Goal: Contribute content

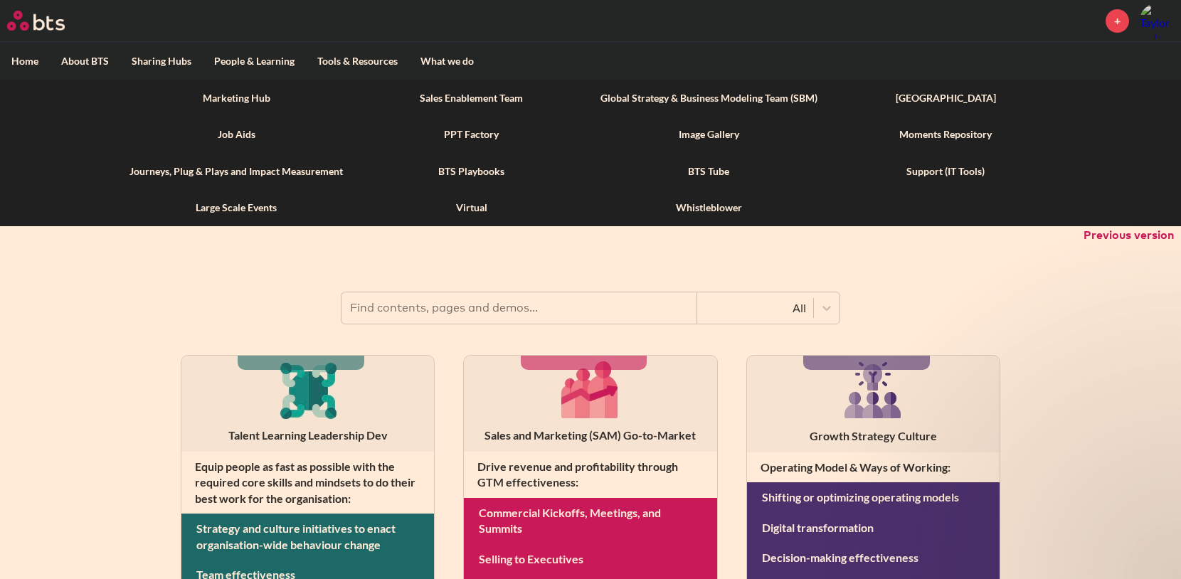
click at [255, 101] on link "Marketing Hub" at bounding box center [236, 98] width 236 height 37
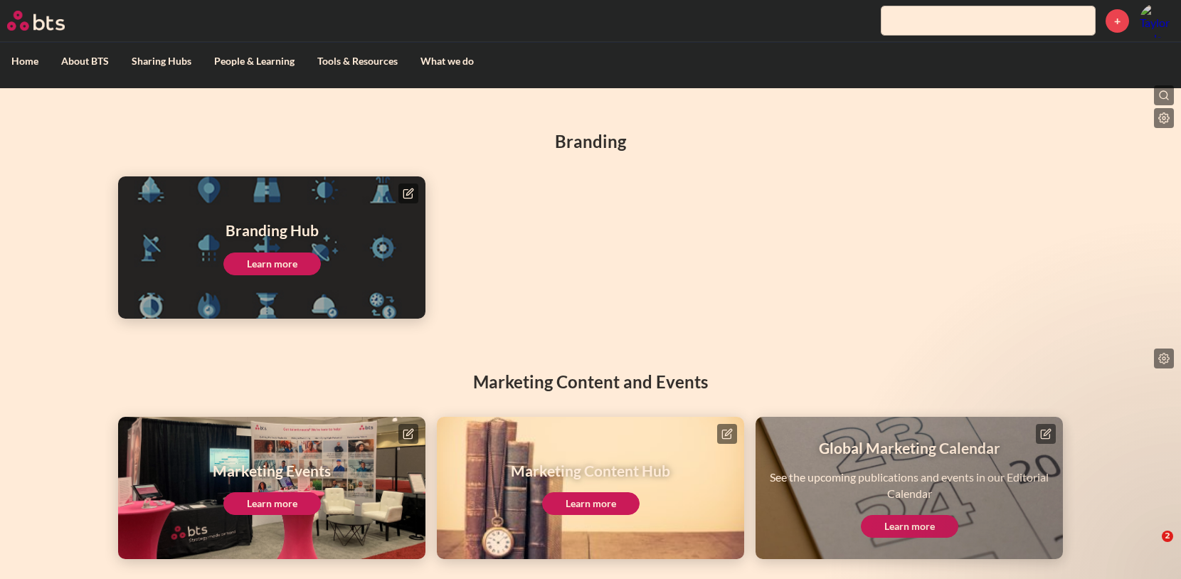
scroll to position [124, 0]
click at [597, 491] on div "Marketing Content Hub Learn more" at bounding box center [590, 488] width 159 height 55
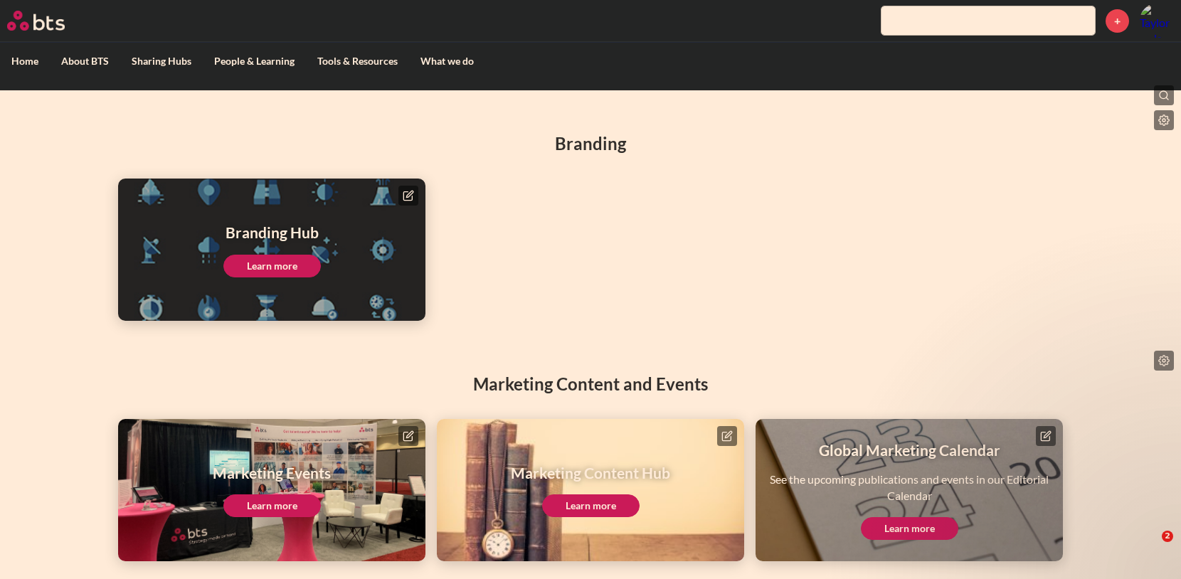
scroll to position [123, 0]
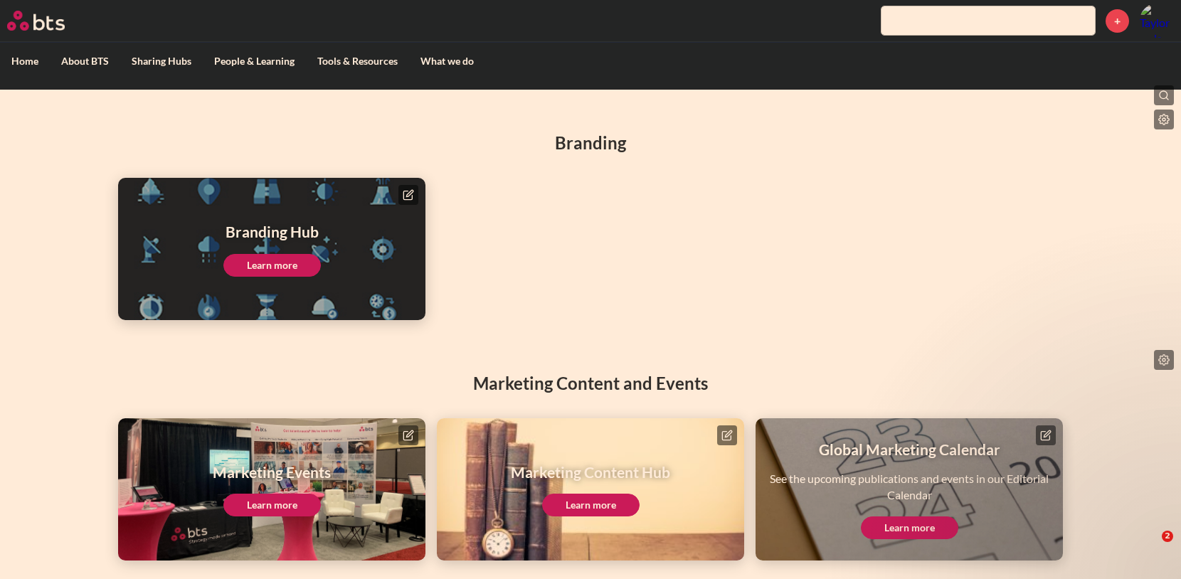
click at [594, 499] on link "Learn more" at bounding box center [590, 505] width 97 height 23
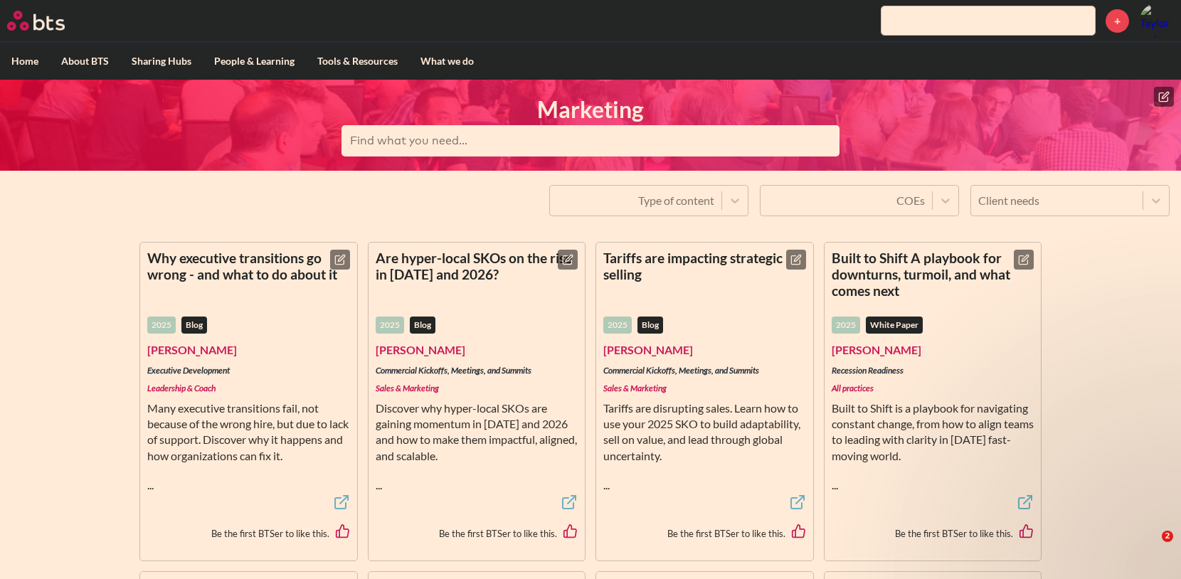
click at [1162, 95] on icon at bounding box center [1163, 96] width 11 height 11
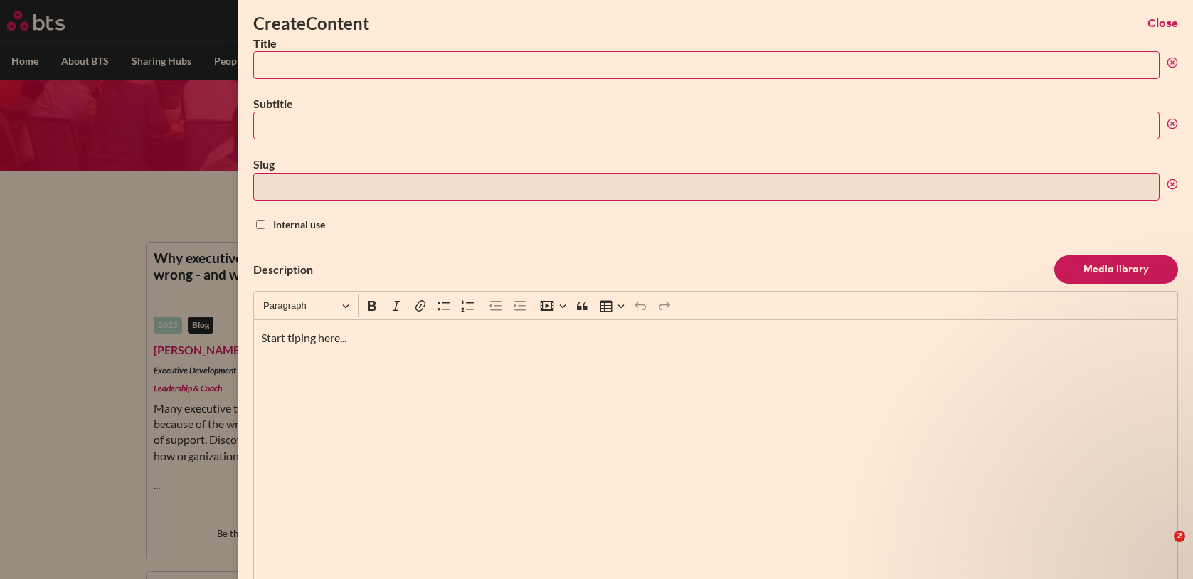
click at [297, 61] on input "Title" at bounding box center [706, 65] width 906 height 28
paste input "Executive presence, demystified: Part 1 - You’ve got to name it to tame it"
type input "Executive presence, demystified: Part 1 - You’ve got to name it to tame it"
type input "executive-presence-demystified-part-1-youve-got-to-name-it-to-tame-it"
click at [462, 64] on input "Executive presence, demystified: Part 1 - You’ve got to name it to tame it" at bounding box center [706, 65] width 906 height 28
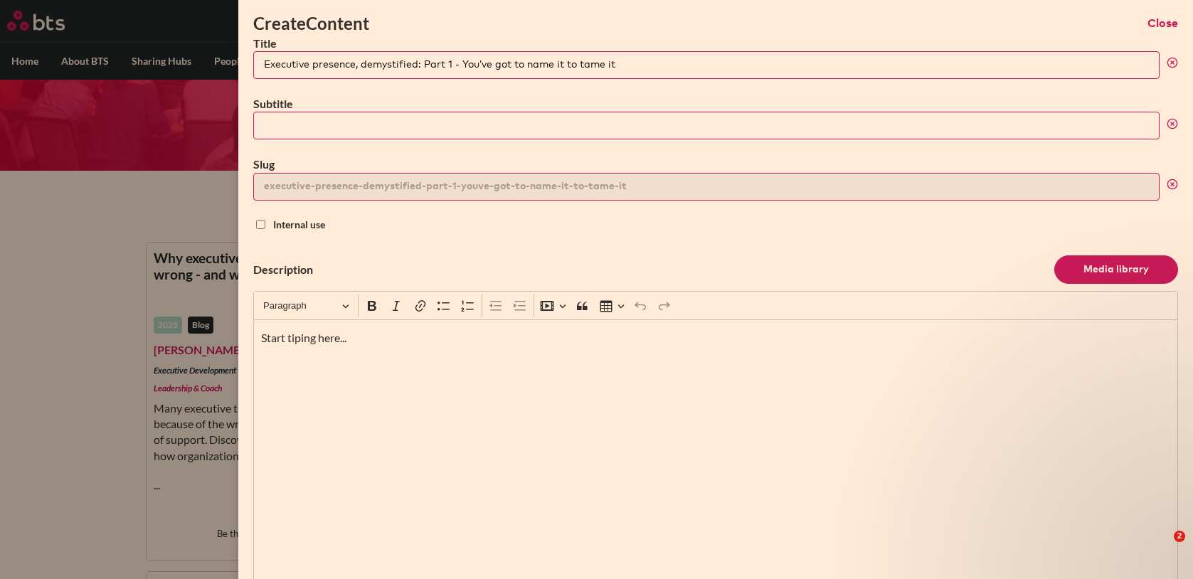
type input "Executive presence, demystified: Part 1 -"
type input "executive-presence-demystified-part-1"
type input "Executive presence, demystified: Part 1"
click at [334, 133] on input "Subtitle" at bounding box center [706, 126] width 906 height 28
paste input "You’ve got to name it to tame it"
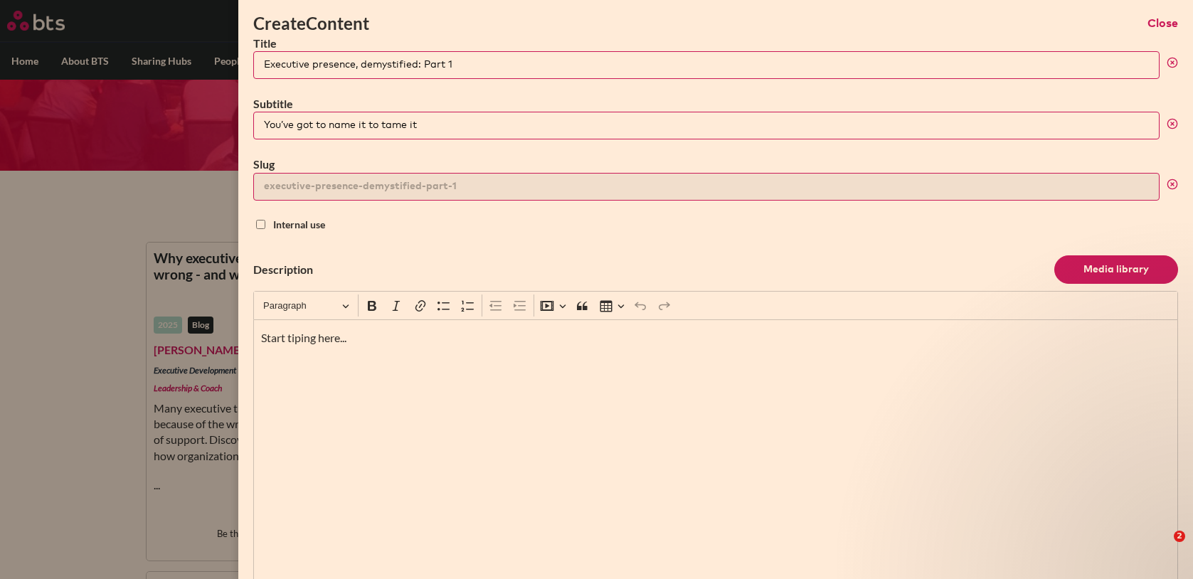
type input "You’ve got to name it to tame it"
drag, startPoint x: 311, startPoint y: 326, endPoint x: 218, endPoint y: 320, distance: 92.7
click at [218, 171] on div "Create Content Close Title Executive presence, demystified: Part 1 Subtitle You…" at bounding box center [596, 171] width 1193 height 0
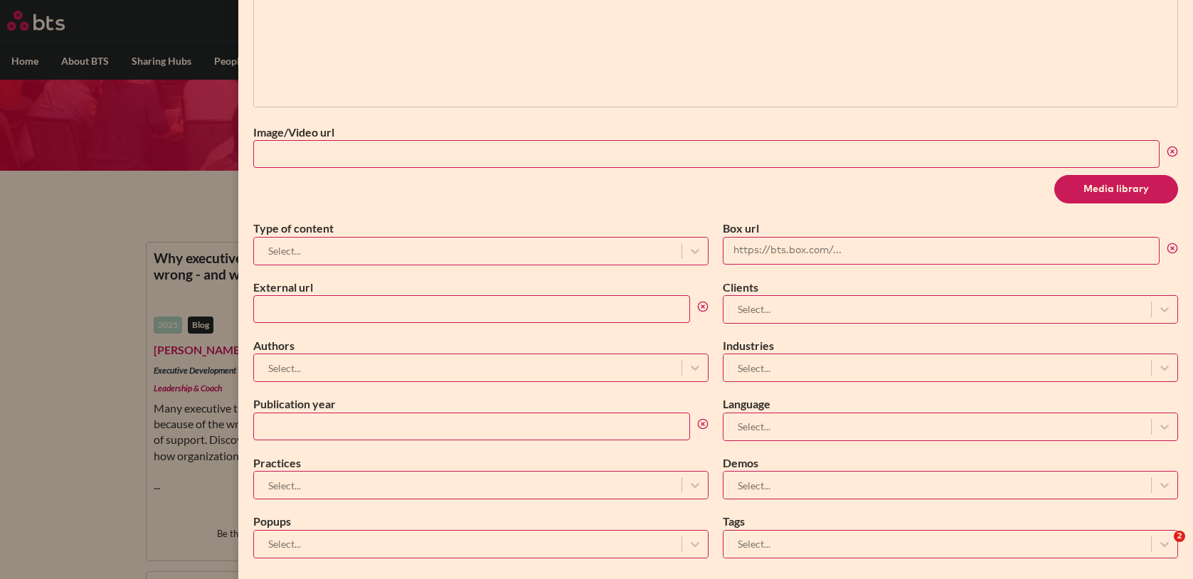
scroll to position [500, 0]
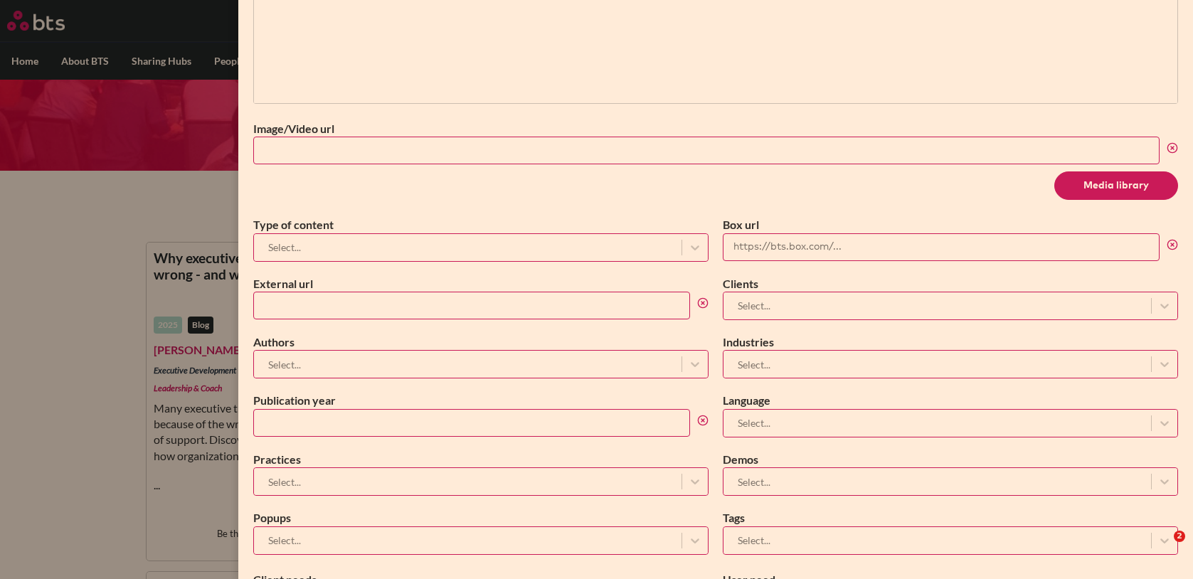
click at [412, 251] on div at bounding box center [467, 247] width 413 height 18
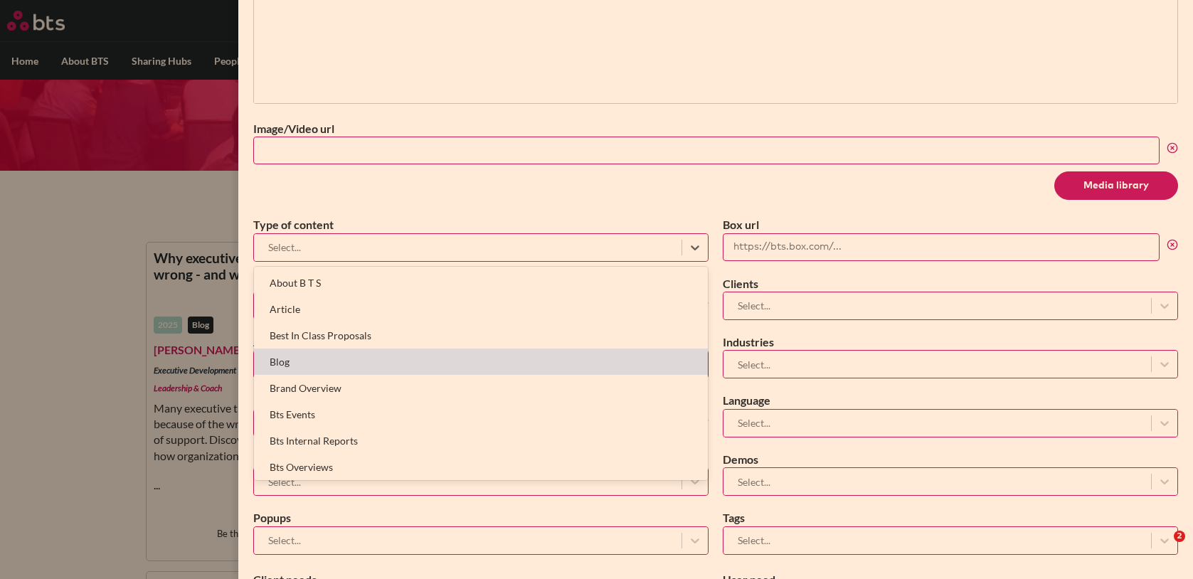
click at [310, 353] on div "Blog" at bounding box center [481, 362] width 454 height 26
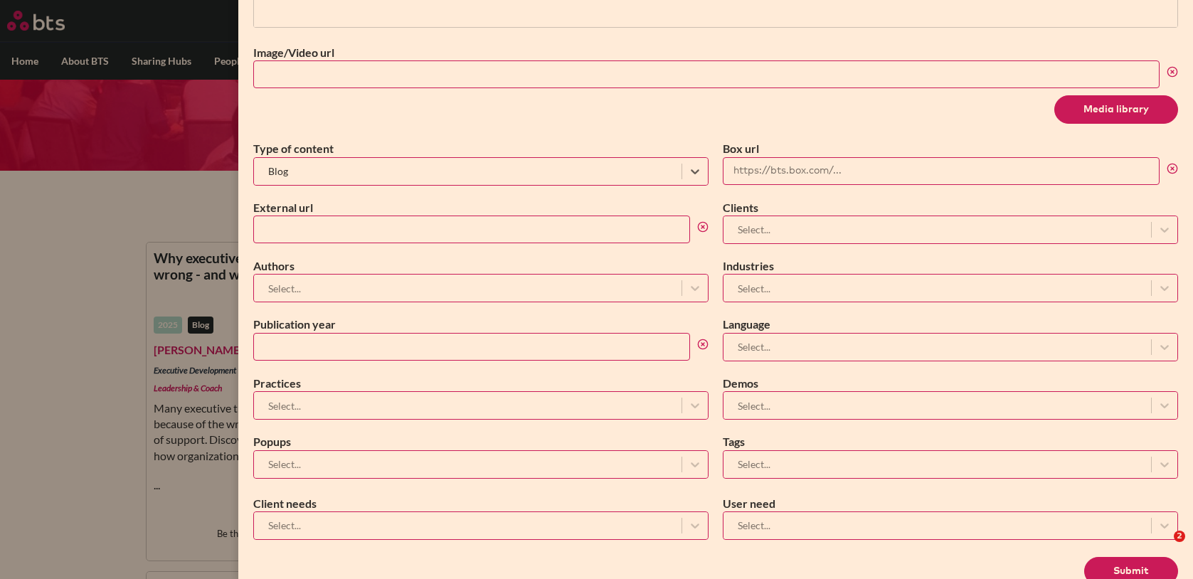
scroll to position [607, 0]
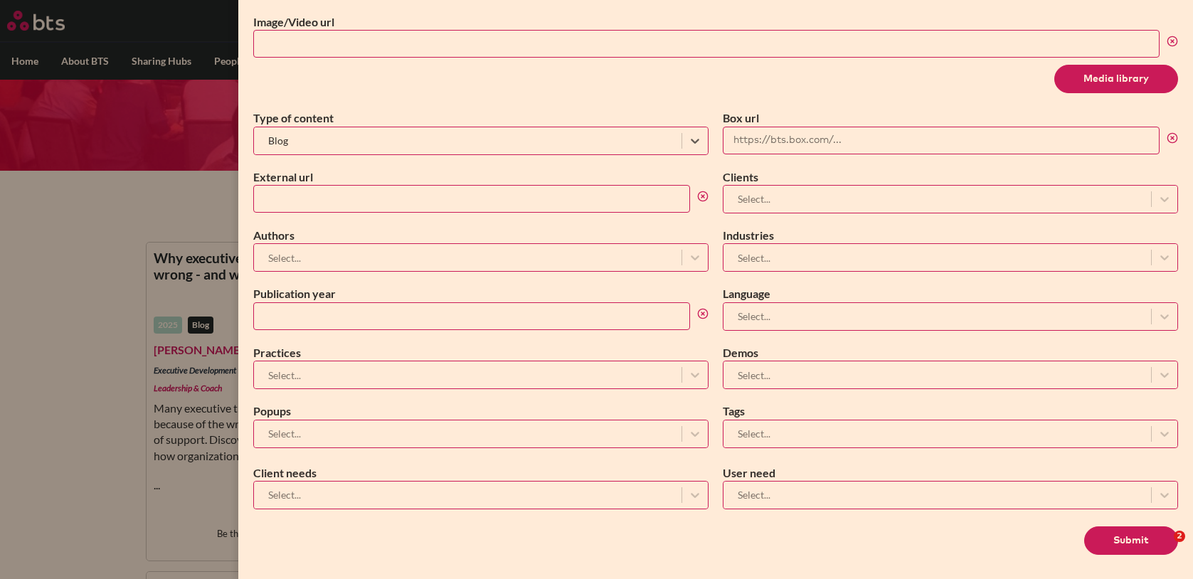
click at [318, 203] on input "External url" at bounding box center [471, 199] width 437 height 28
paste input "[URL][DOMAIN_NAME]"
type input "[URL][DOMAIN_NAME]"
click at [390, 249] on div at bounding box center [467, 258] width 413 height 18
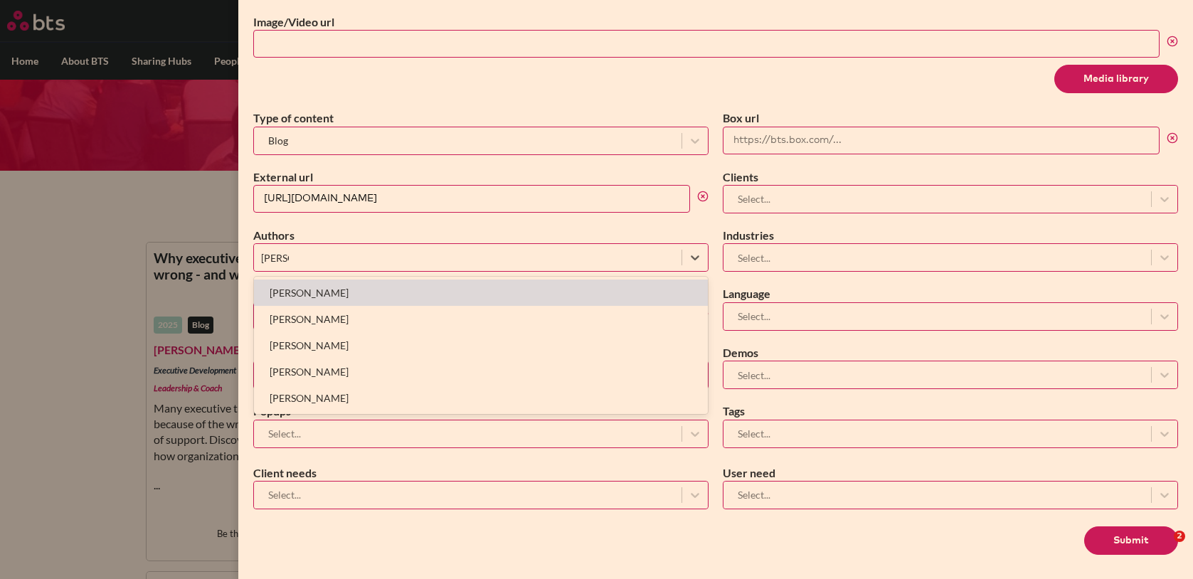
type input "[PERSON_NAME]"
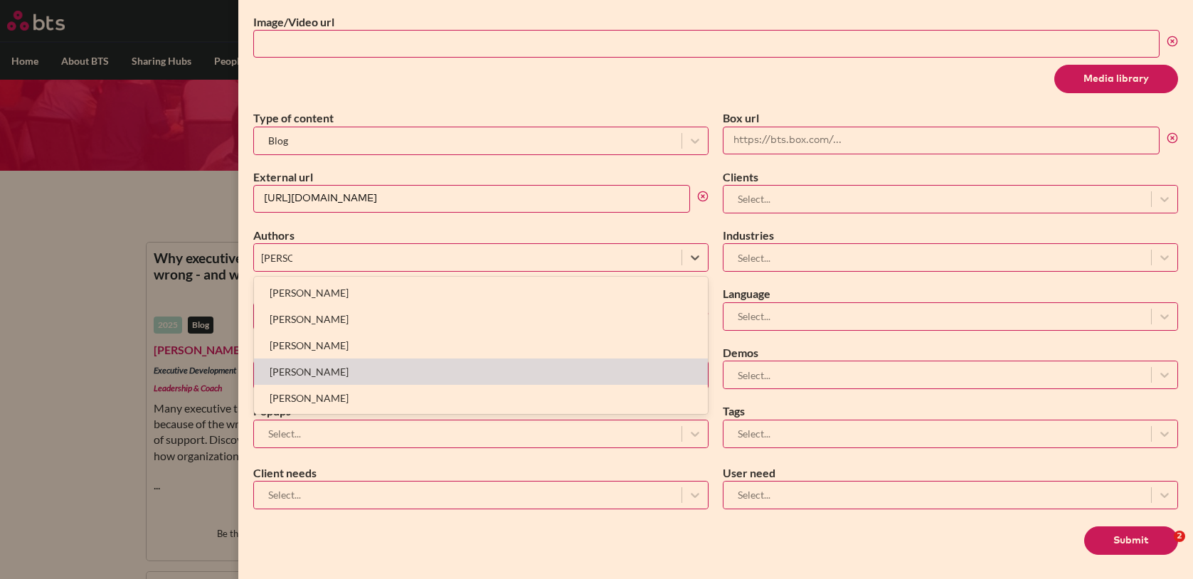
click at [378, 373] on div "[PERSON_NAME]" at bounding box center [481, 371] width 454 height 26
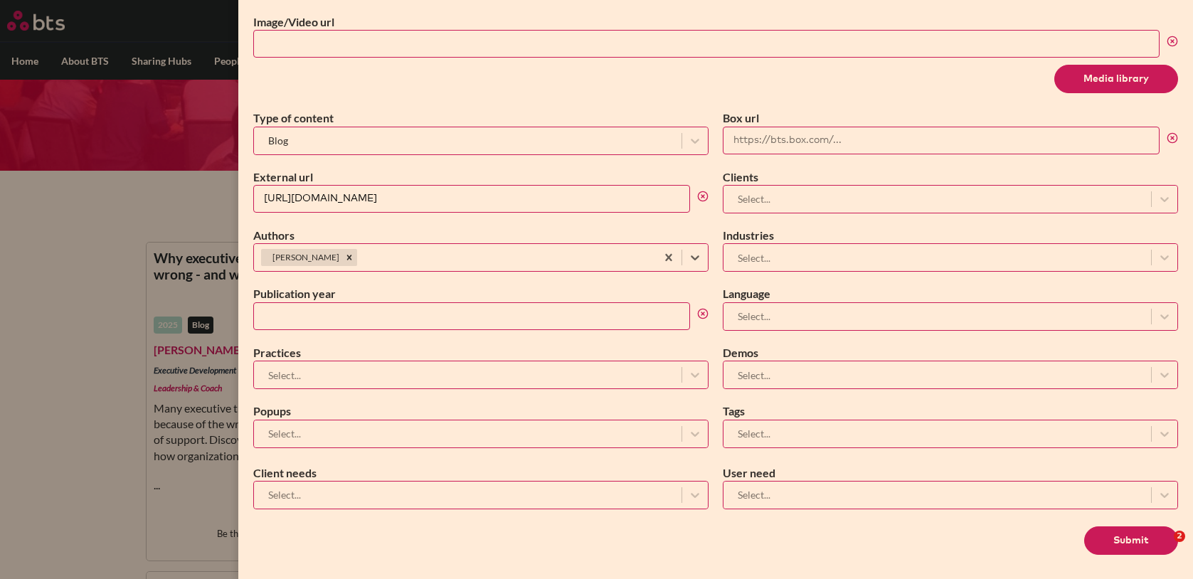
click at [372, 312] on input "Publication year" at bounding box center [471, 316] width 437 height 28
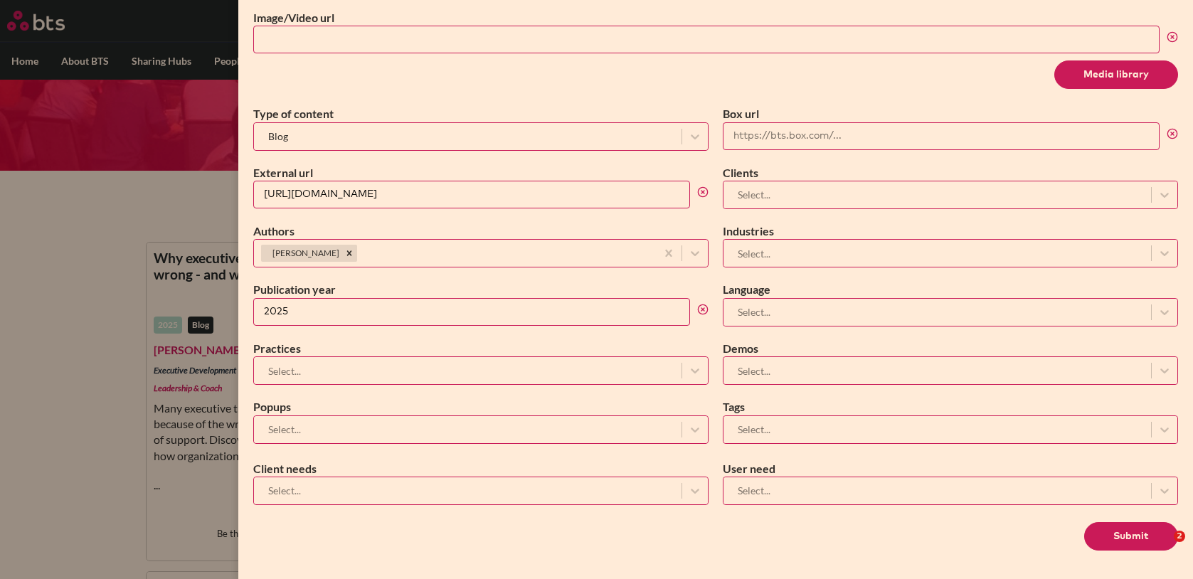
scroll to position [608, 0]
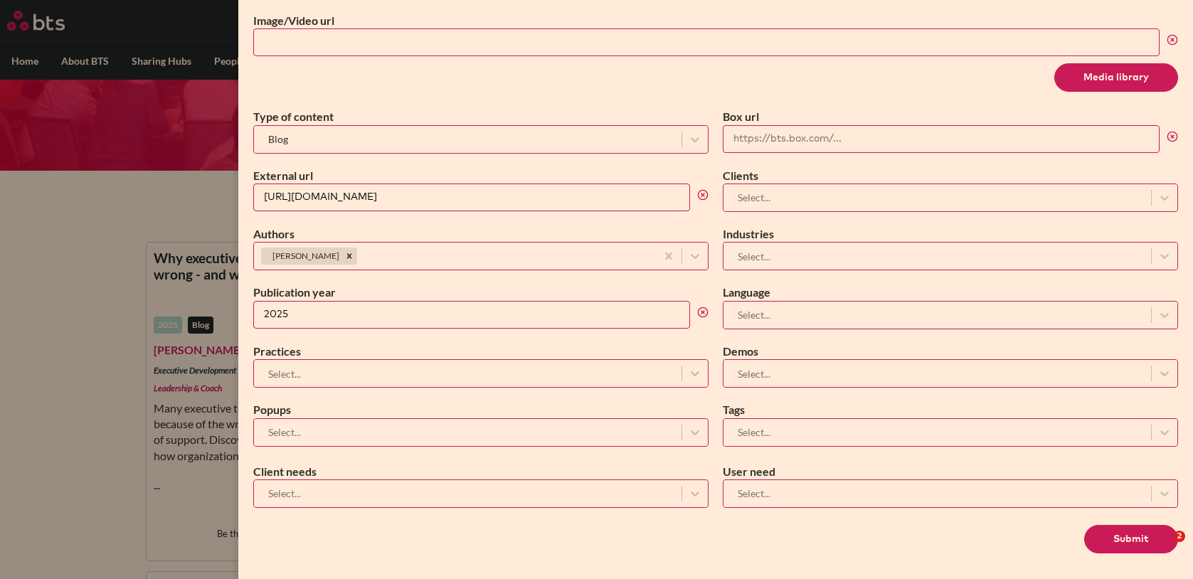
type input "2025"
click at [336, 373] on div at bounding box center [467, 374] width 413 height 18
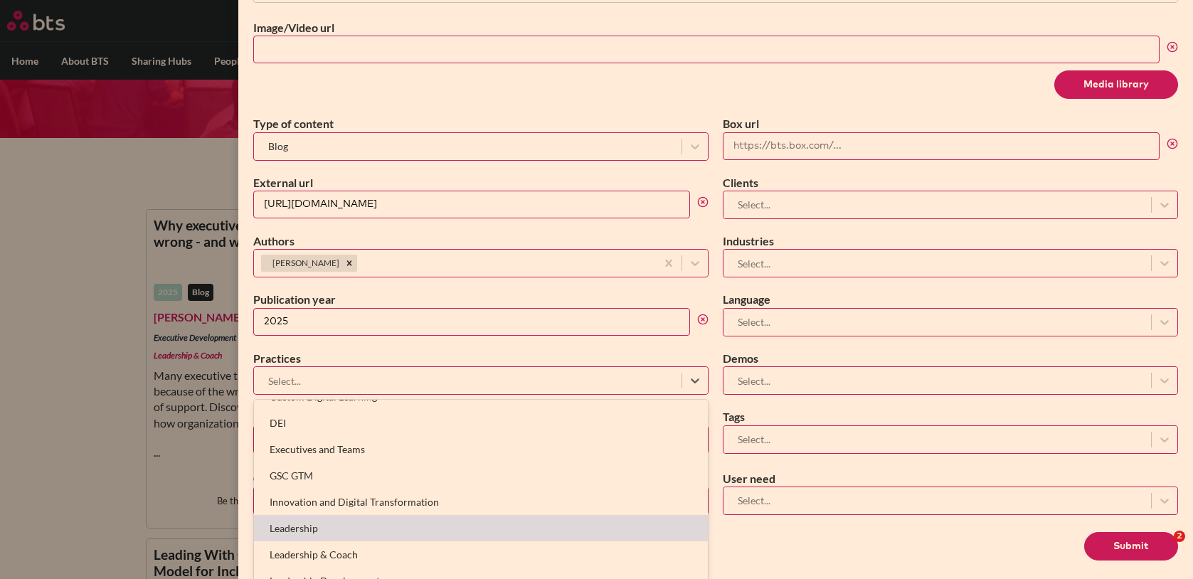
scroll to position [206, 0]
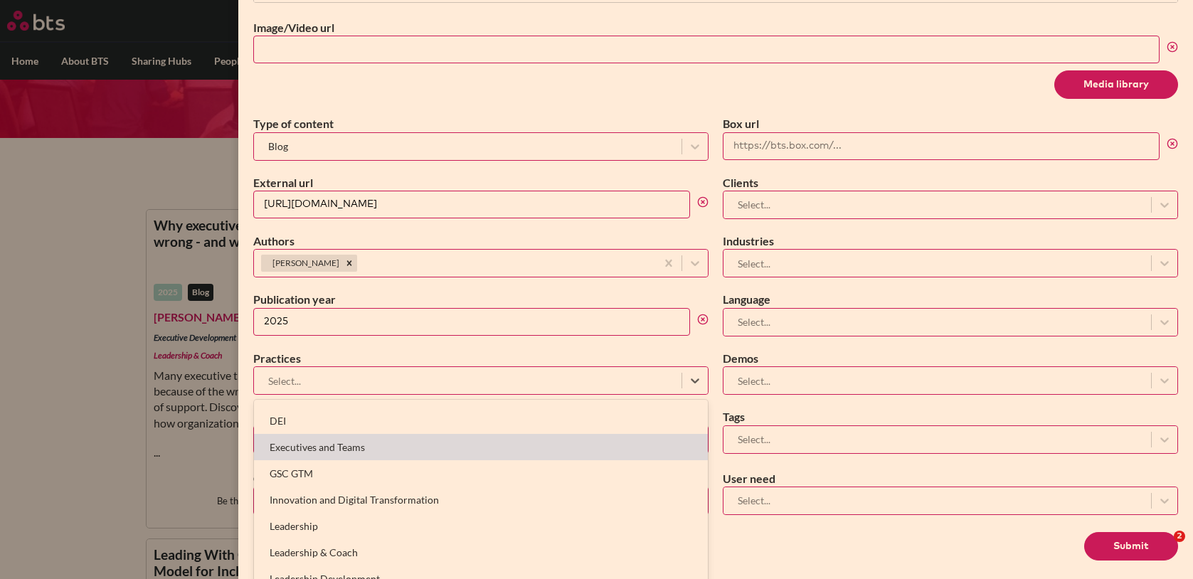
click at [327, 451] on div "Executives and Teams" at bounding box center [481, 447] width 454 height 26
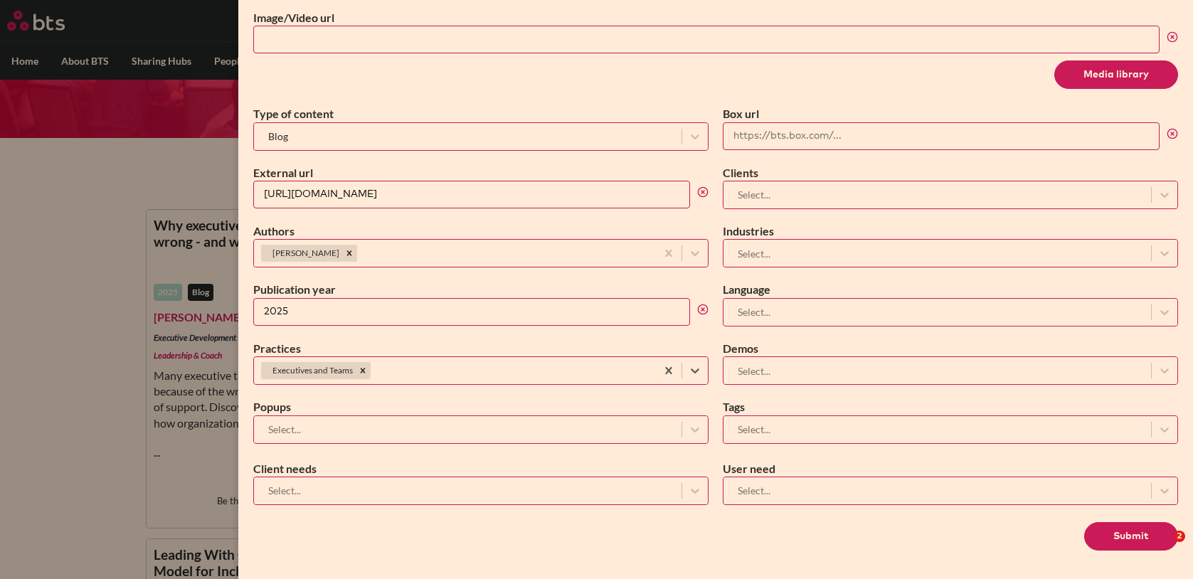
scroll to position [598, 0]
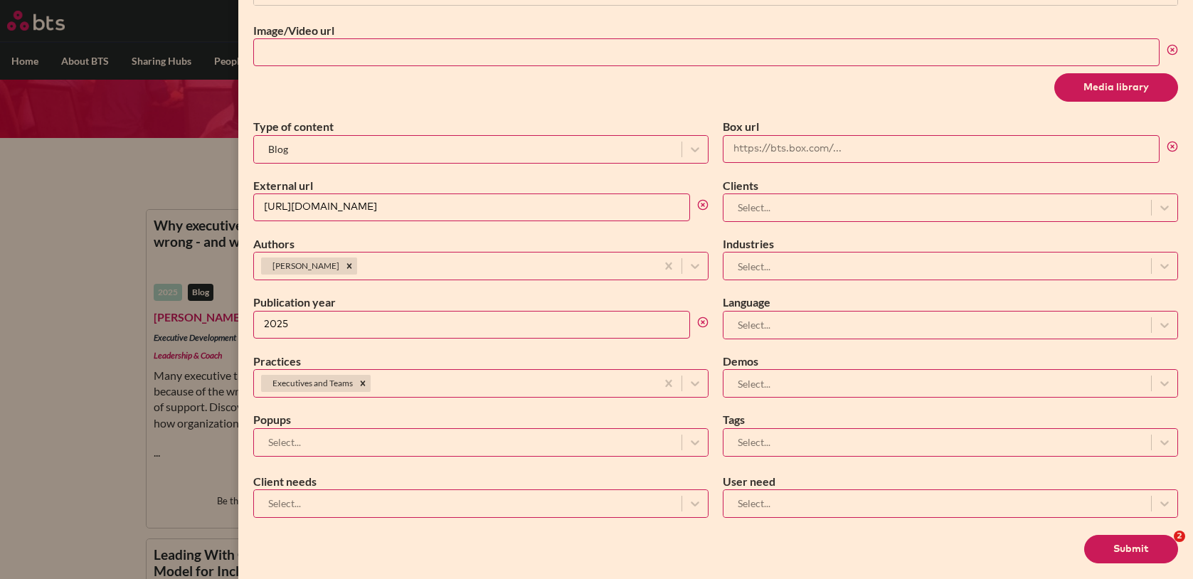
click at [319, 484] on label "Client needs" at bounding box center [480, 482] width 455 height 16
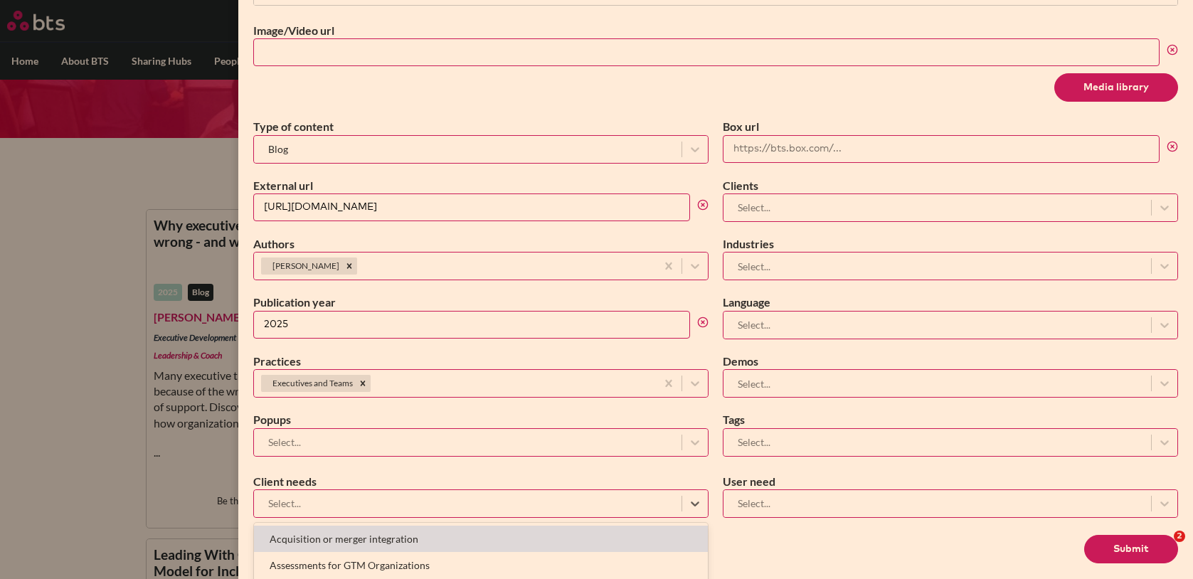
click at [321, 504] on div at bounding box center [467, 503] width 413 height 18
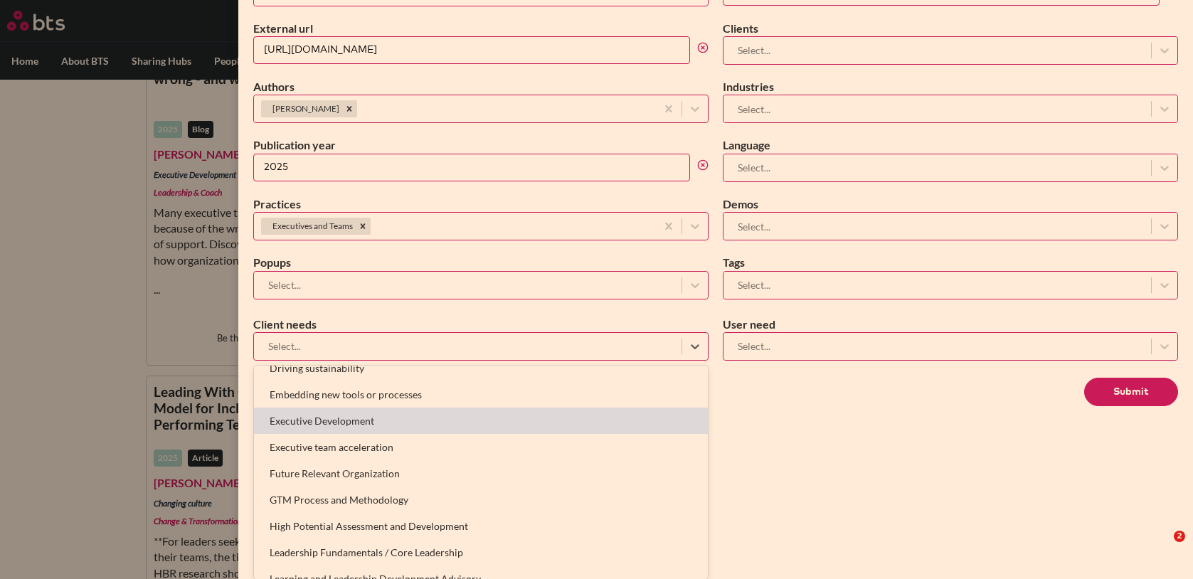
scroll to position [383, 0]
click at [353, 416] on div "Executive Development" at bounding box center [481, 419] width 454 height 26
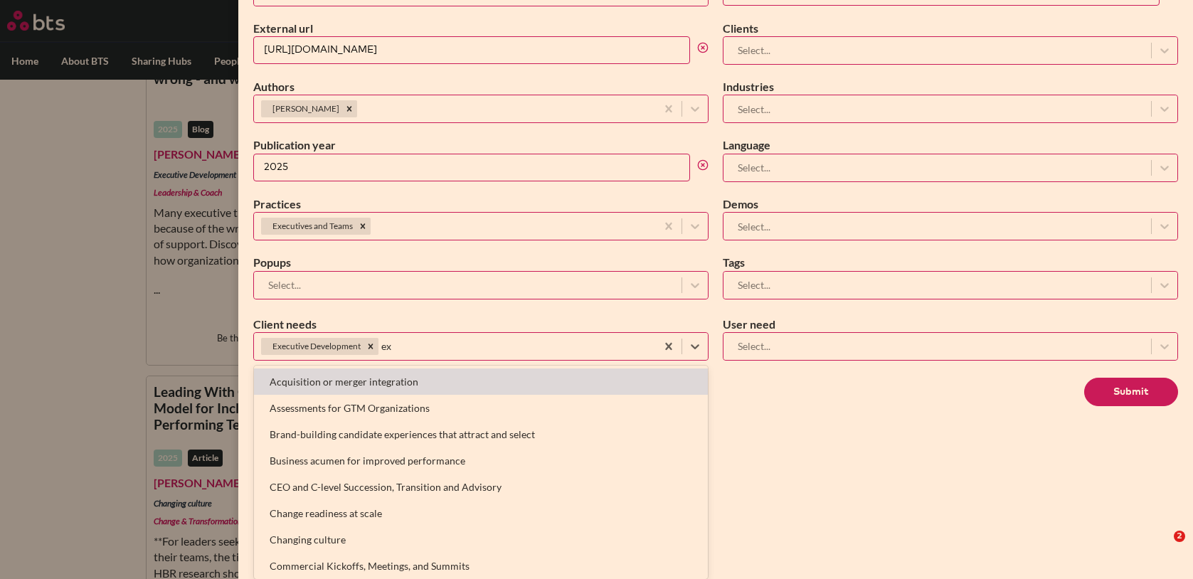
scroll to position [611, 0]
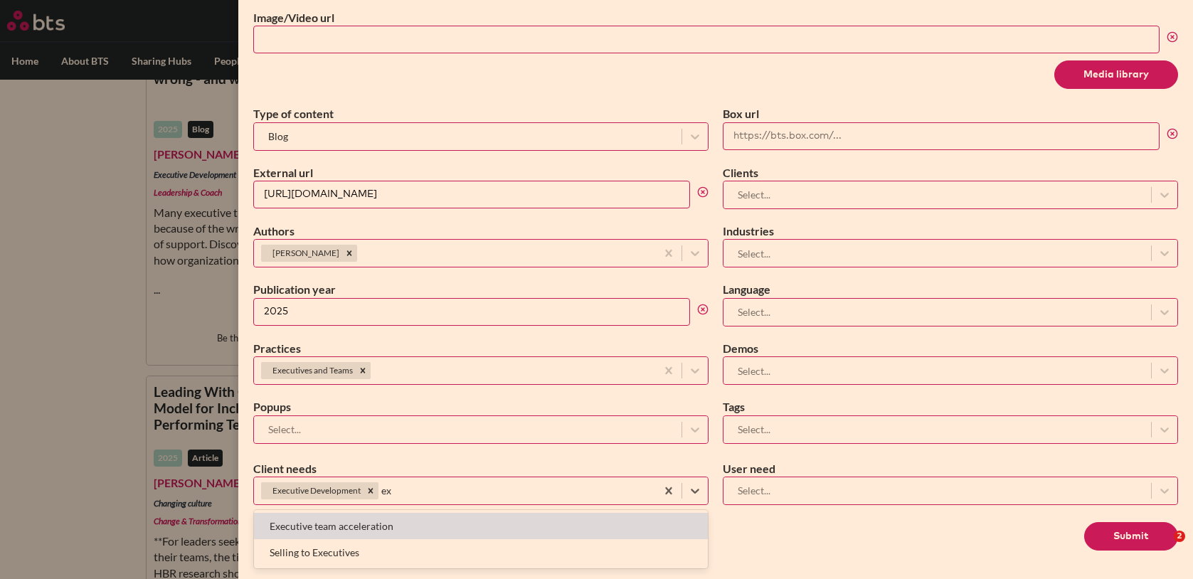
type input "e"
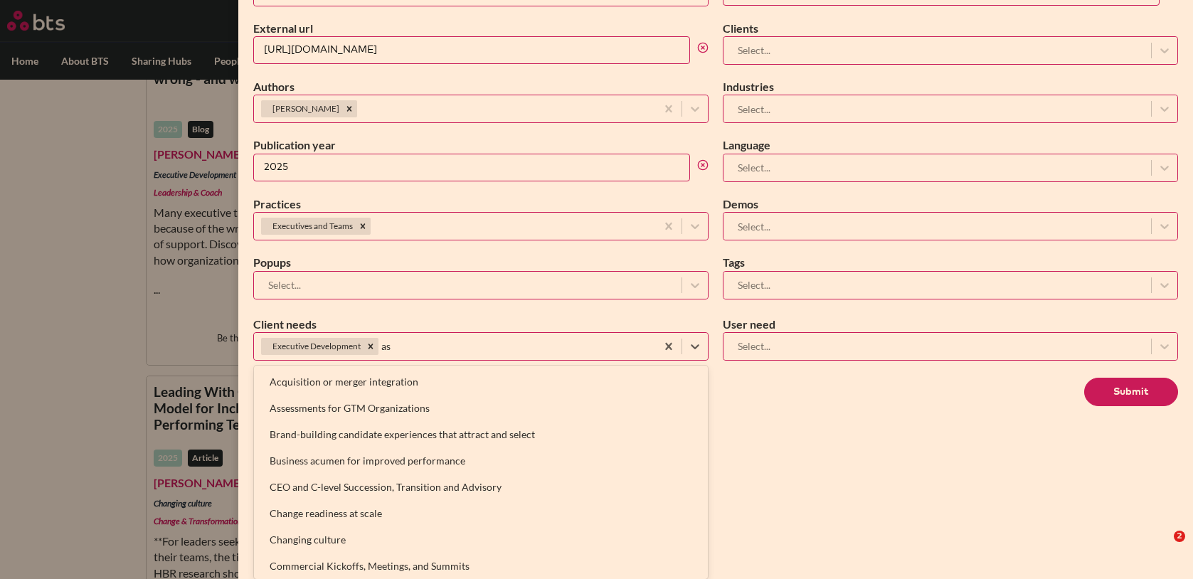
scroll to position [627, 0]
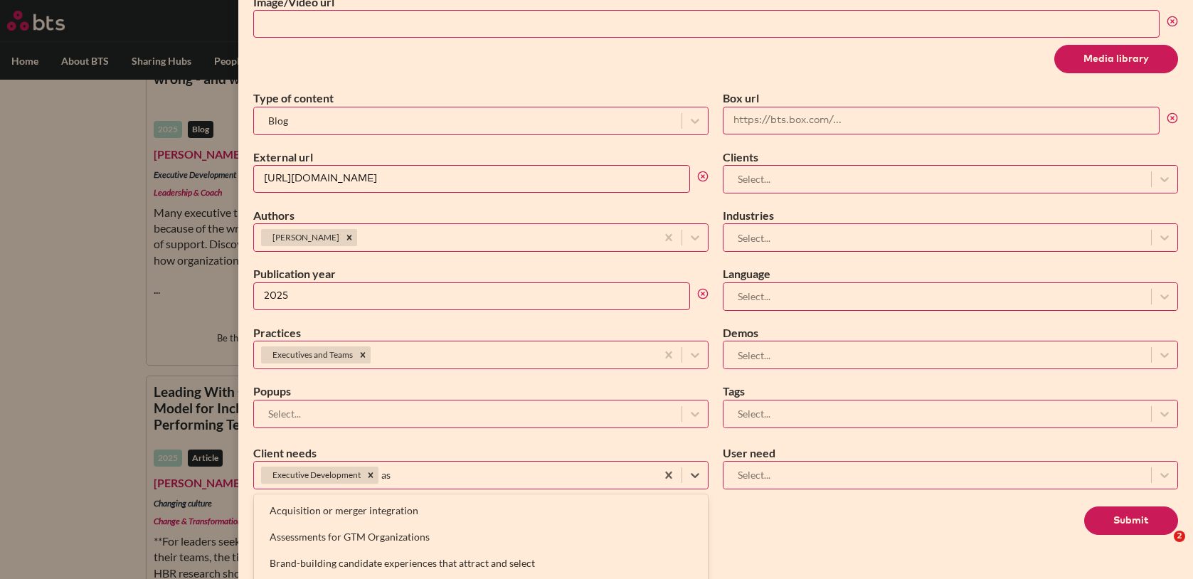
type input "ass"
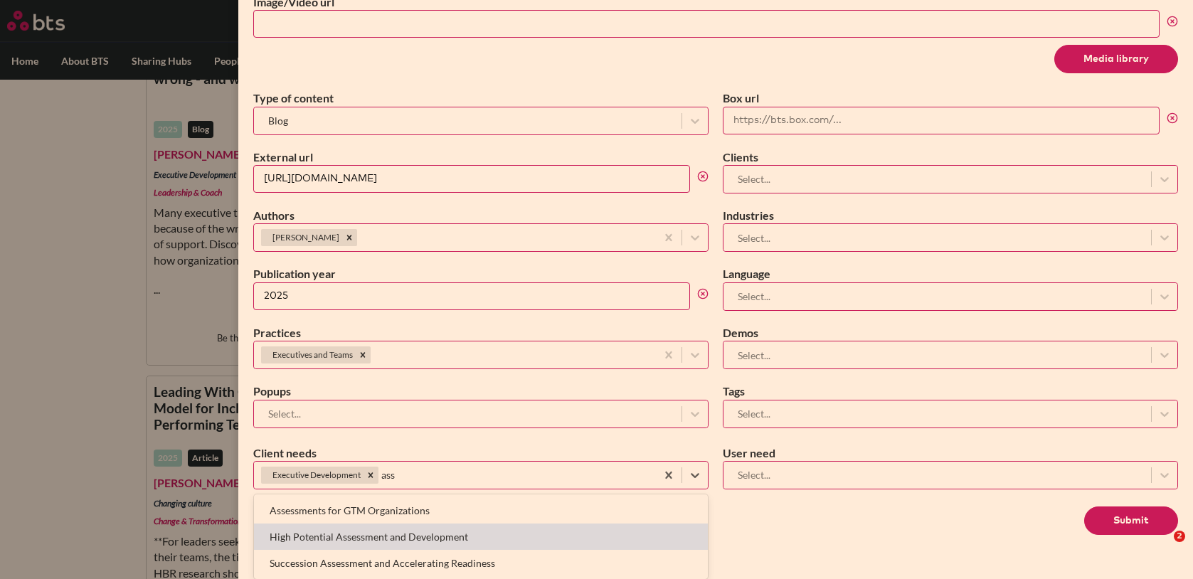
click at [416, 546] on div "High Potential Assessment and Development" at bounding box center [481, 536] width 454 height 26
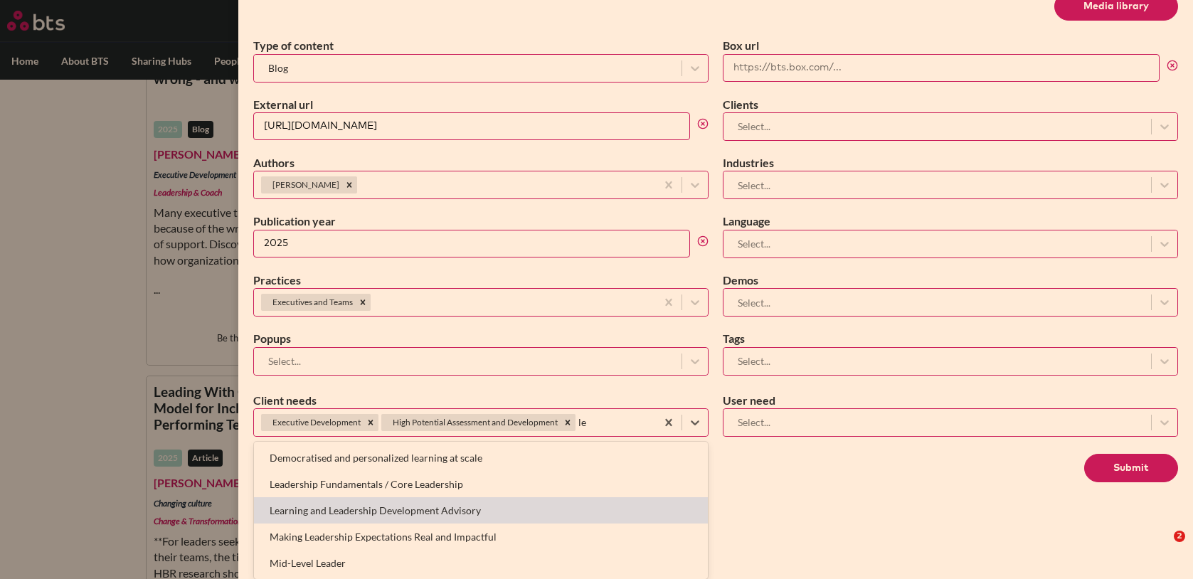
scroll to position [755, 0]
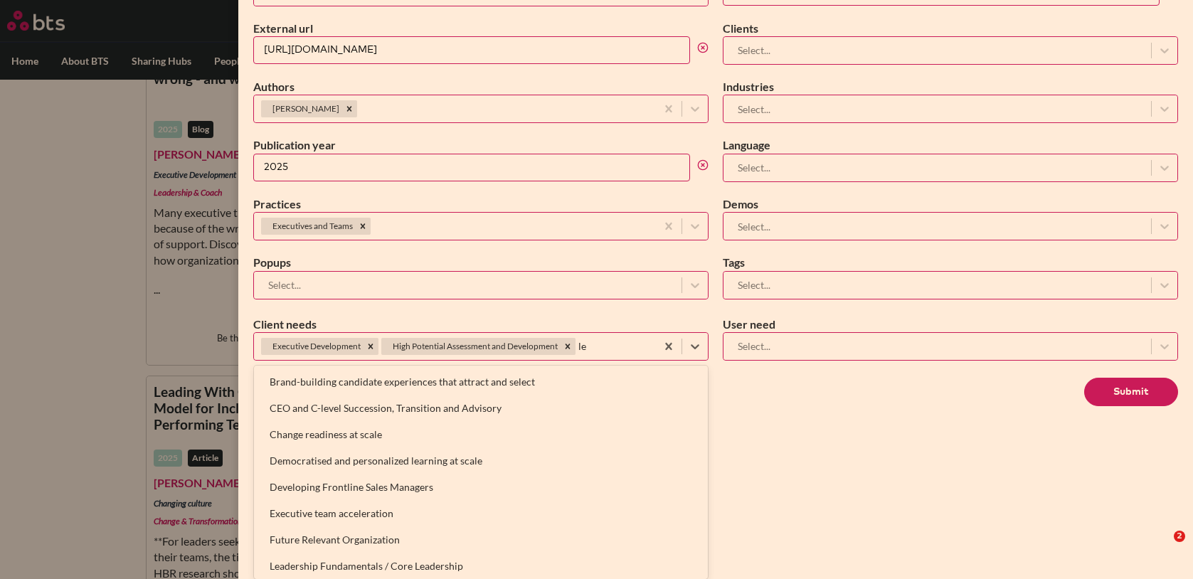
type input "l"
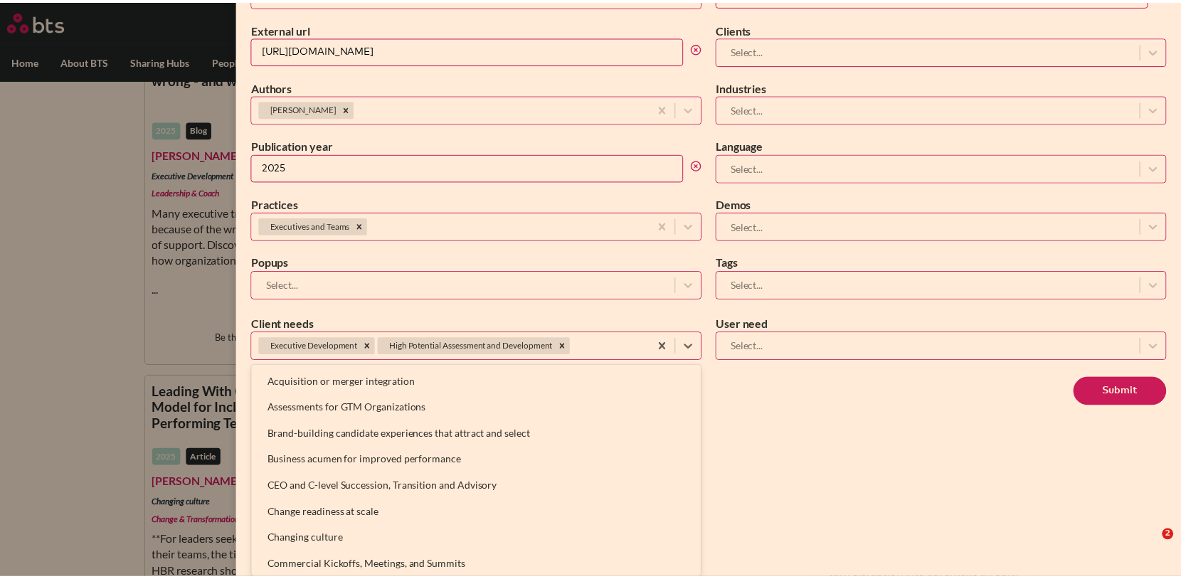
scroll to position [611, 0]
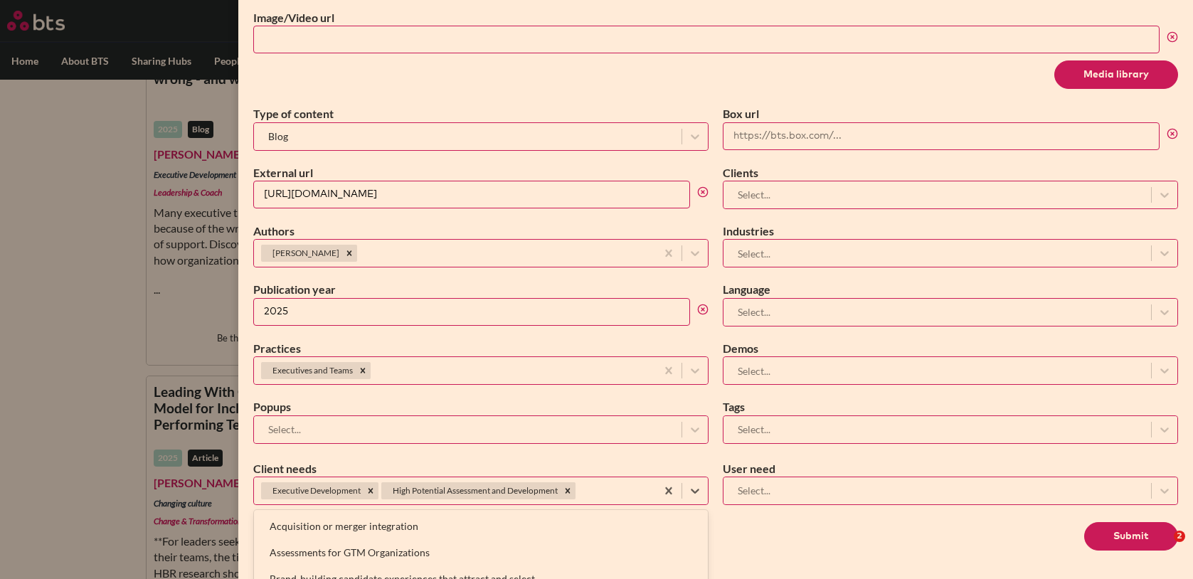
click at [770, 172] on div "Type of content Blog Box url External url [URL][DOMAIN_NAME] Clients Select... …" at bounding box center [715, 274] width 925 height 337
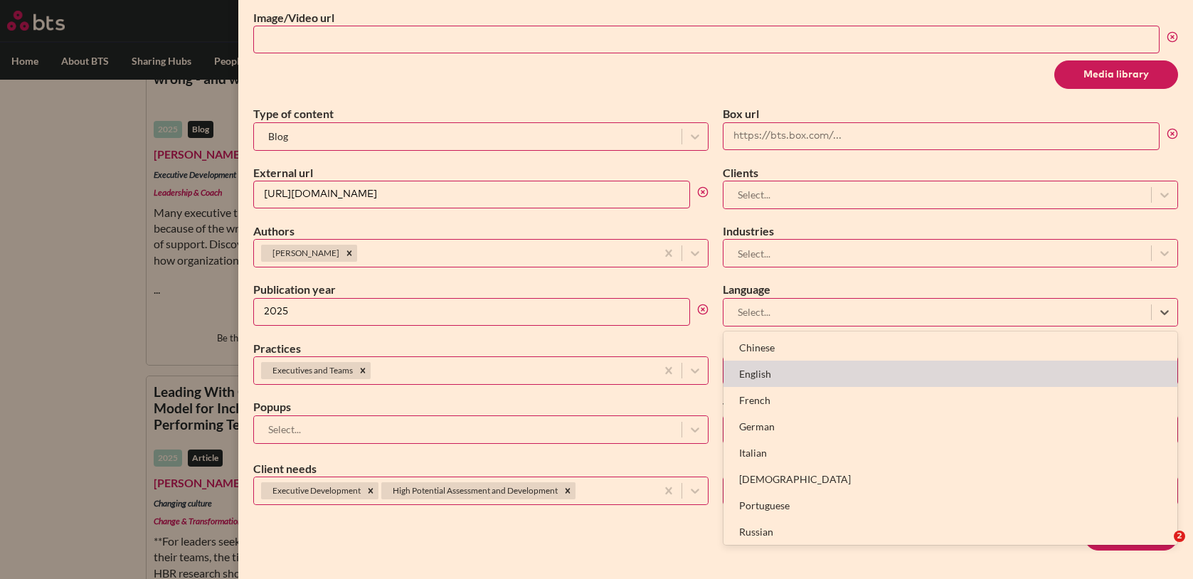
click at [778, 366] on div "English" at bounding box center [950, 374] width 454 height 26
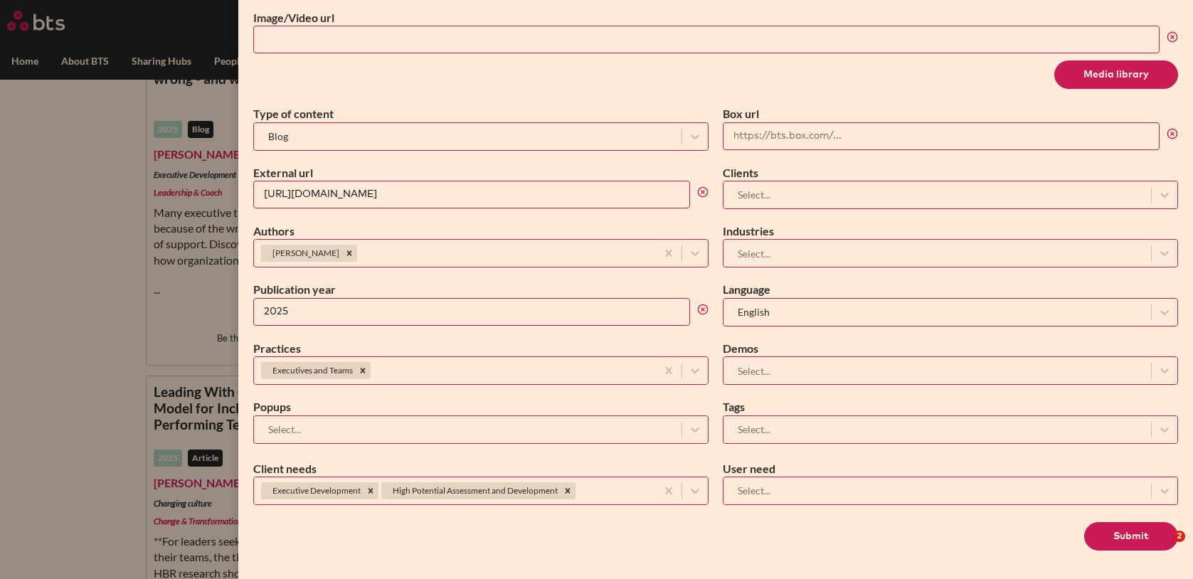
click at [1100, 526] on button "Submit" at bounding box center [1131, 536] width 94 height 28
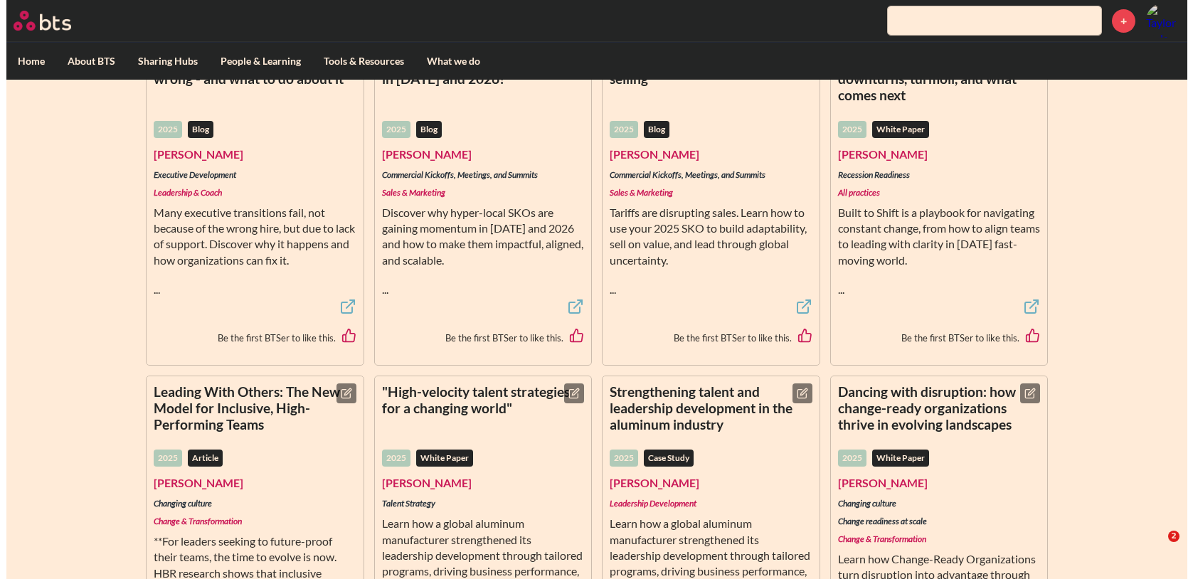
scroll to position [0, 0]
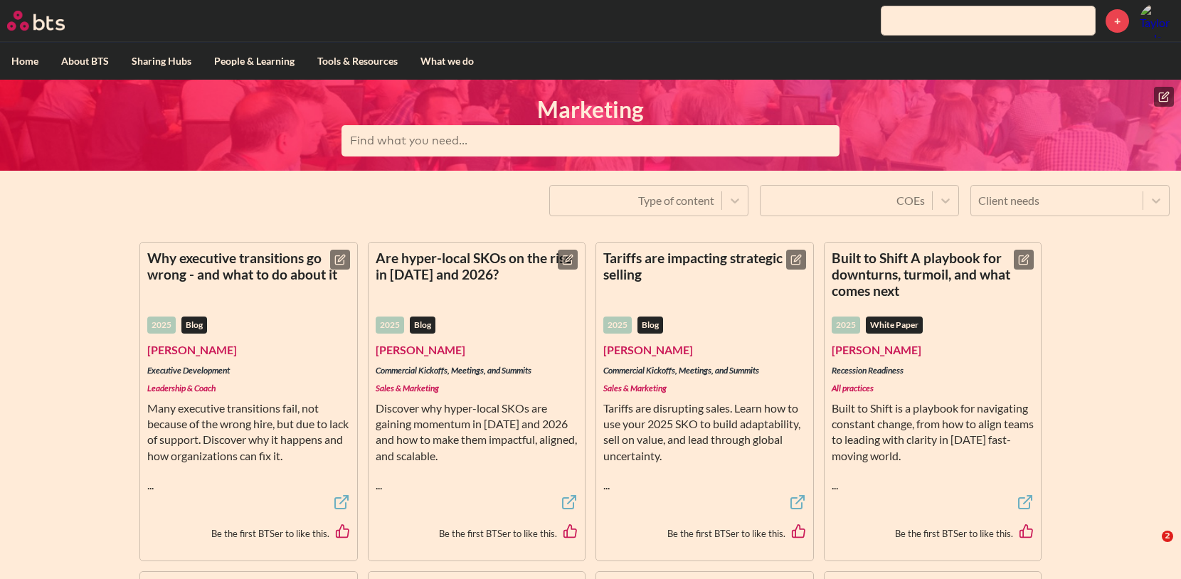
click at [1167, 97] on icon at bounding box center [1163, 96] width 9 height 9
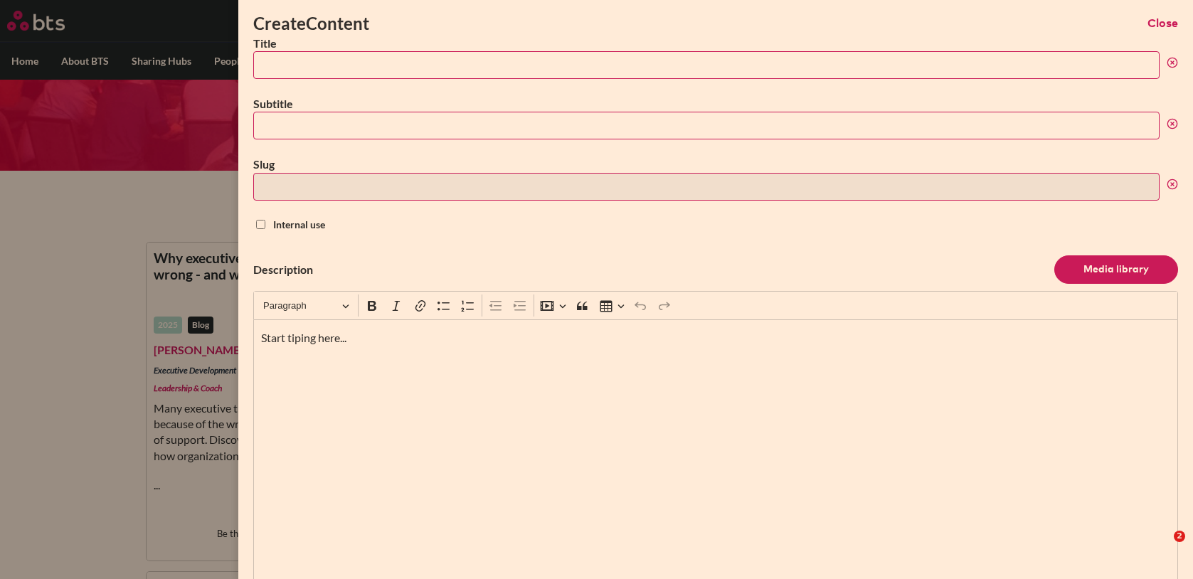
click at [329, 68] on input "Title" at bounding box center [706, 65] width 906 height 28
paste input "Executive presence, demystified: Part 2 - How to dial it up (or down), authenti…"
type input "Executive presence, demystified: Part 2 - How to dial it up (or down), authenti…"
type input "executive-presence-demystified-part-2-how-to-dial-it-up-or-down-authentically"
click at [464, 64] on input "Executive presence, demystified: Part 2 - How to dial it up (or down), authenti…" at bounding box center [706, 65] width 906 height 28
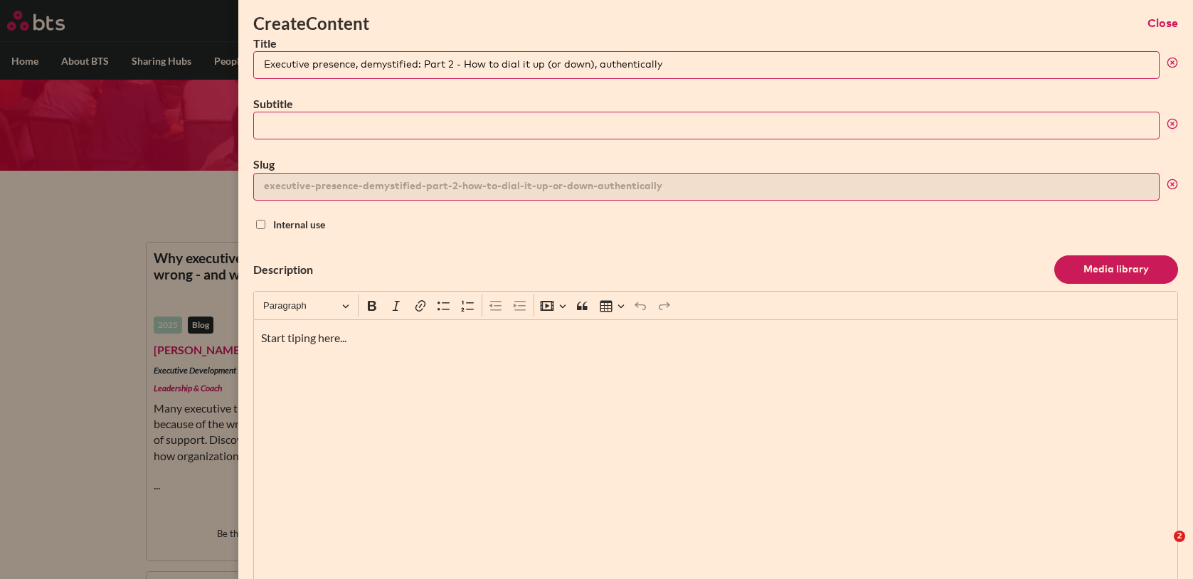
type input "Executive presence, demystified: Part 2 -"
type input "executive-presence-demystified-part-2"
type input "Executive presence, demystified: Part 2"
click at [433, 117] on input "Subtitle" at bounding box center [706, 126] width 906 height 28
paste input "How to dial it up (or down), authentically"
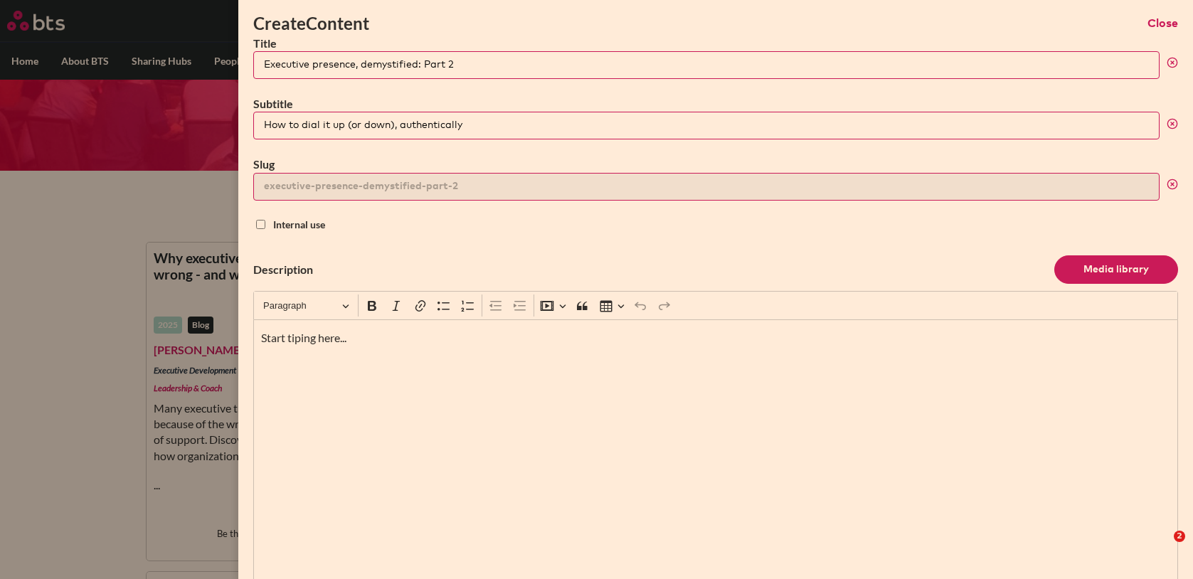
type input "How to dial it up (or down), authentically"
drag, startPoint x: 340, startPoint y: 349, endPoint x: 223, endPoint y: 341, distance: 117.7
click at [223, 171] on div "Create Content Close Title Executive presence, demystified: Part 2 Subtitle How…" at bounding box center [596, 171] width 1193 height 0
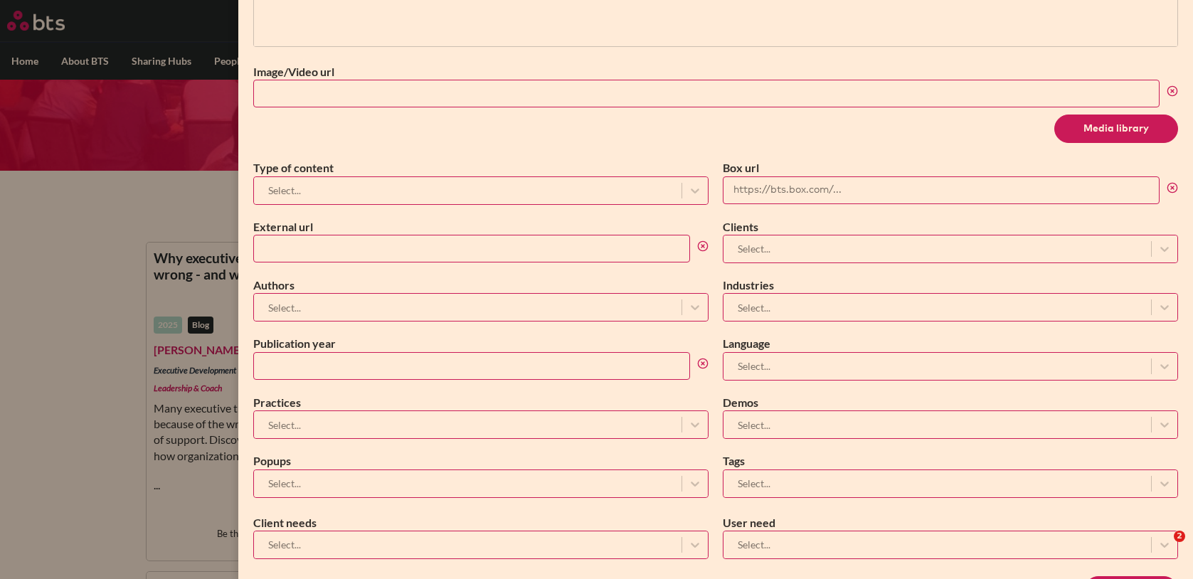
scroll to position [563, 0]
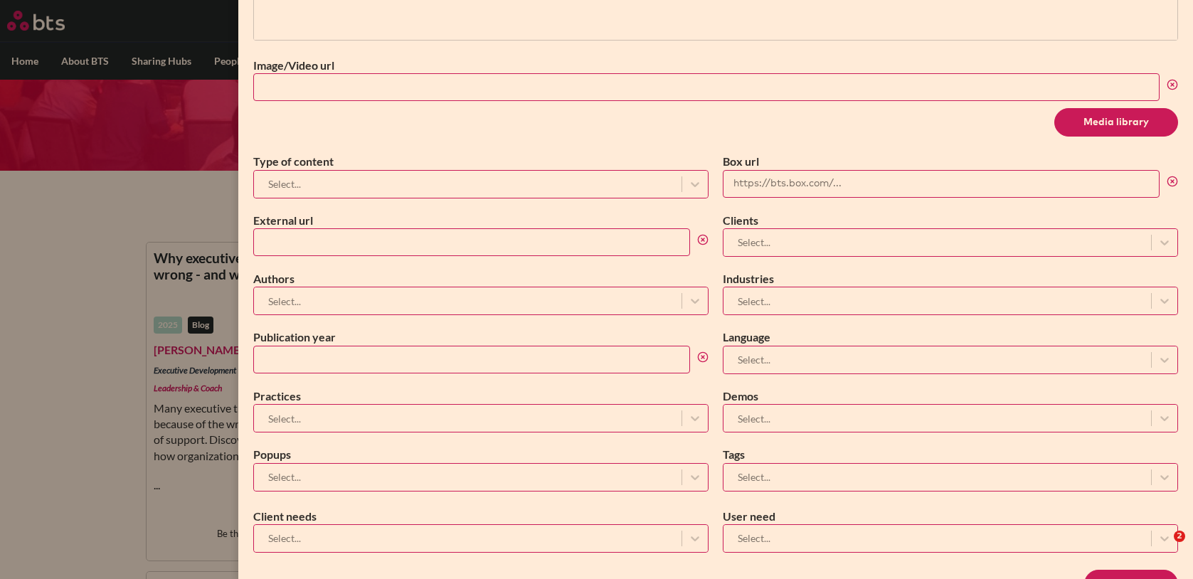
click at [612, 183] on div at bounding box center [467, 184] width 413 height 18
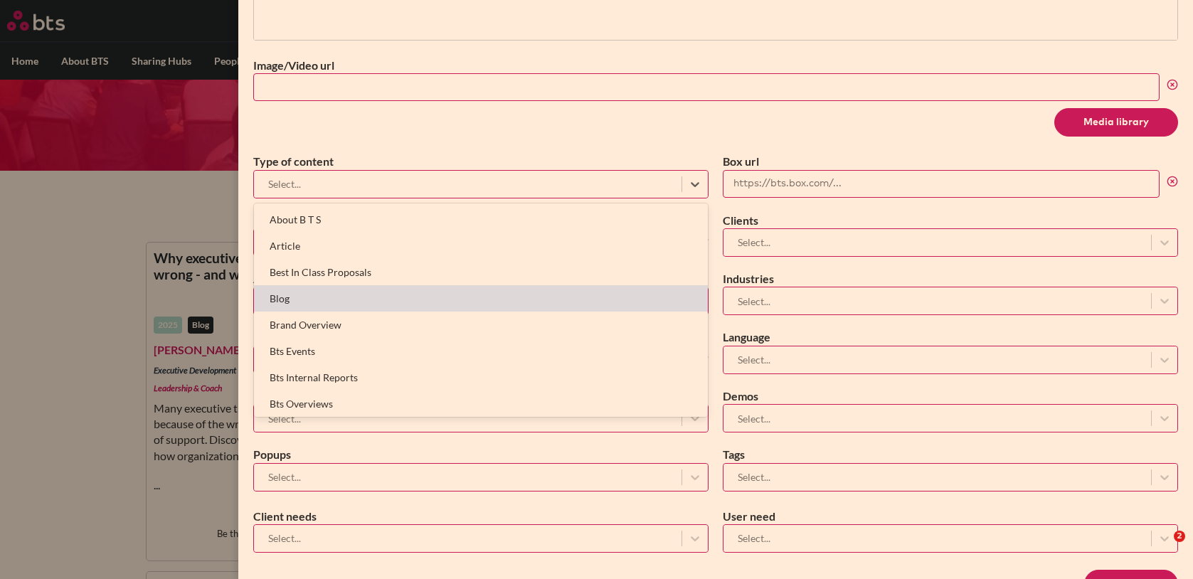
click at [437, 289] on div "Blog" at bounding box center [481, 298] width 454 height 26
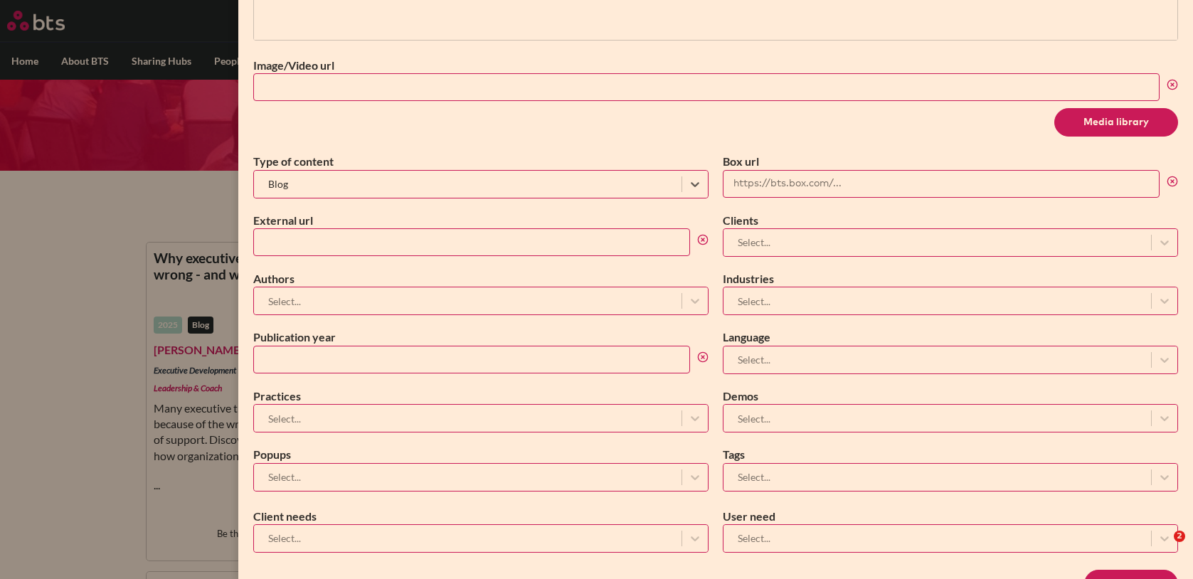
scroll to position [611, 0]
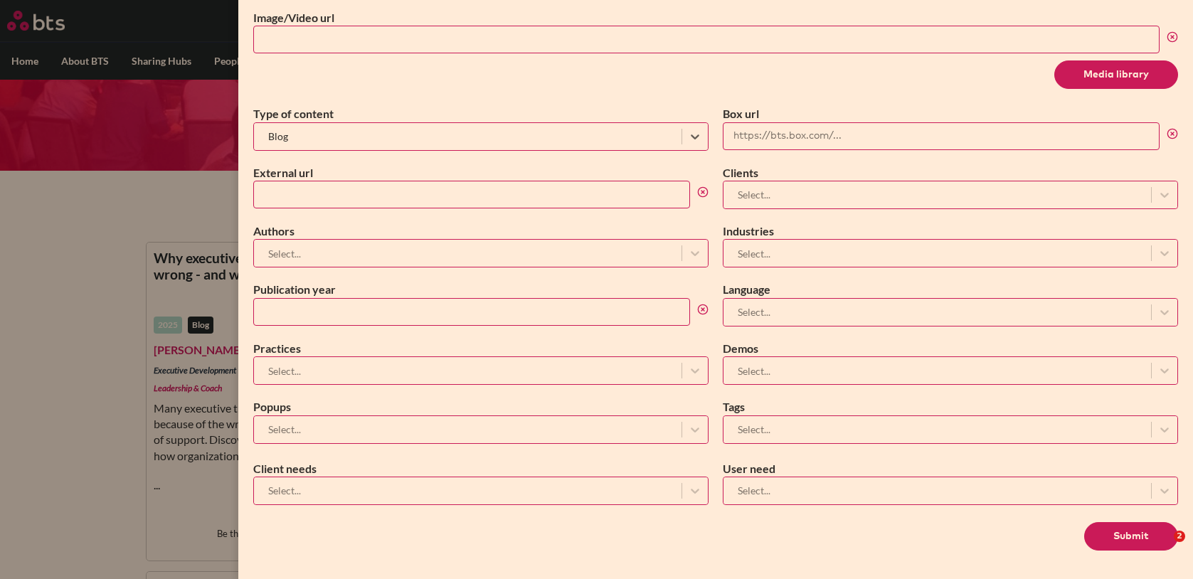
click at [781, 310] on div at bounding box center [936, 312] width 413 height 18
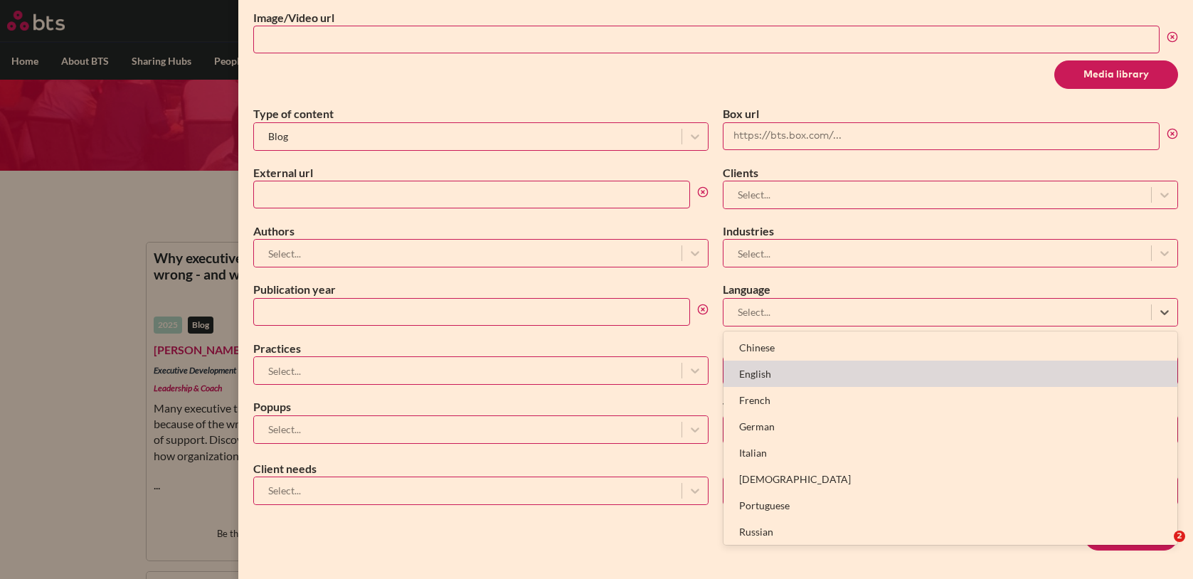
click at [765, 372] on div "English" at bounding box center [950, 374] width 454 height 26
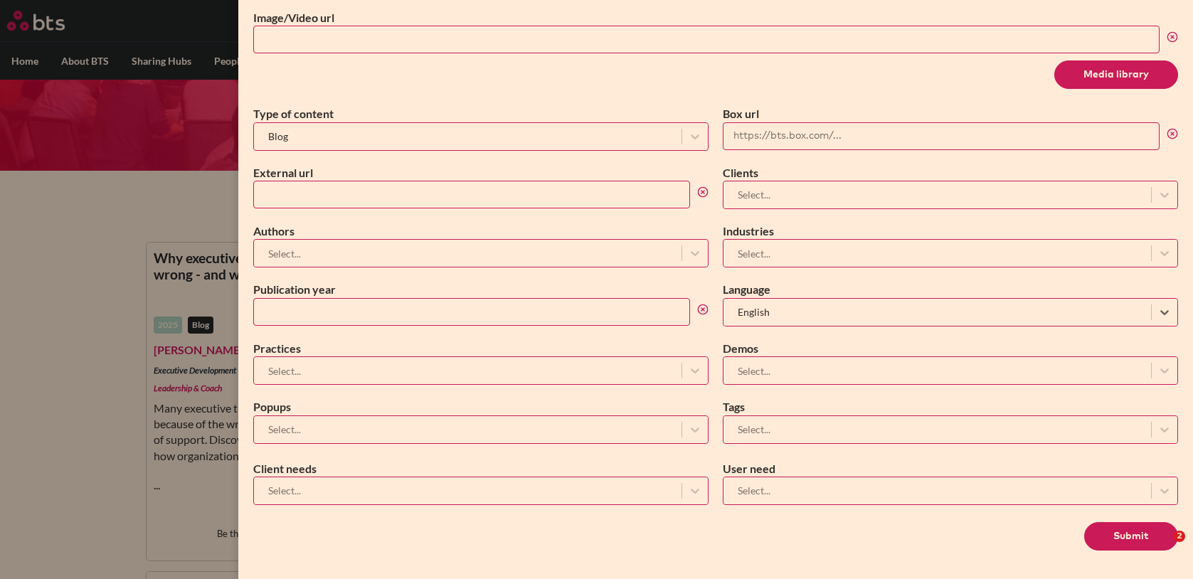
click at [361, 248] on div at bounding box center [467, 254] width 413 height 18
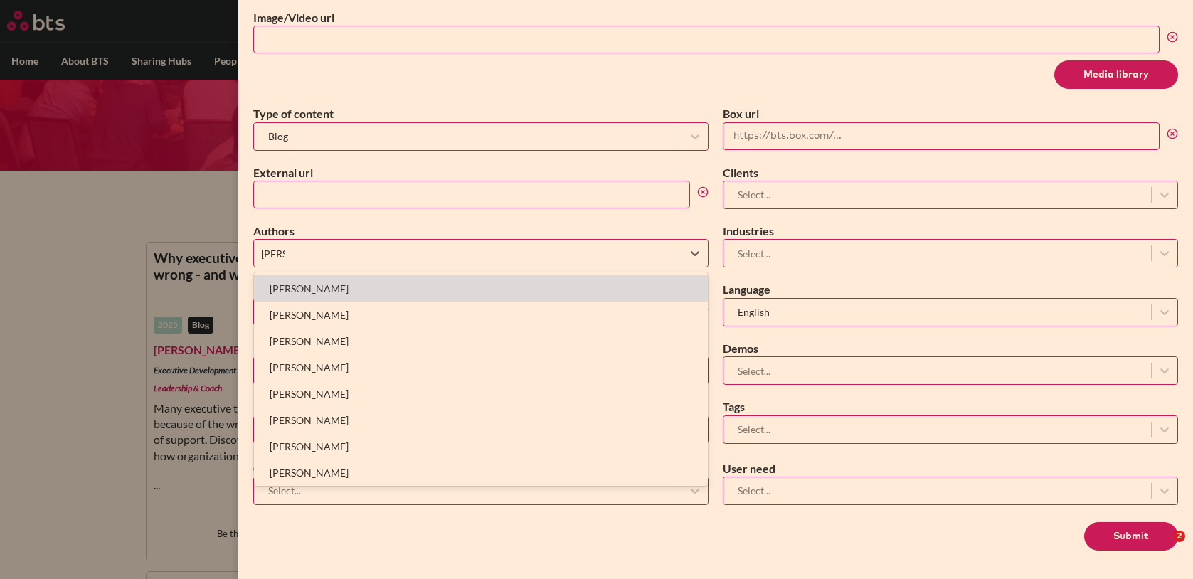
type input "[PERSON_NAME]"
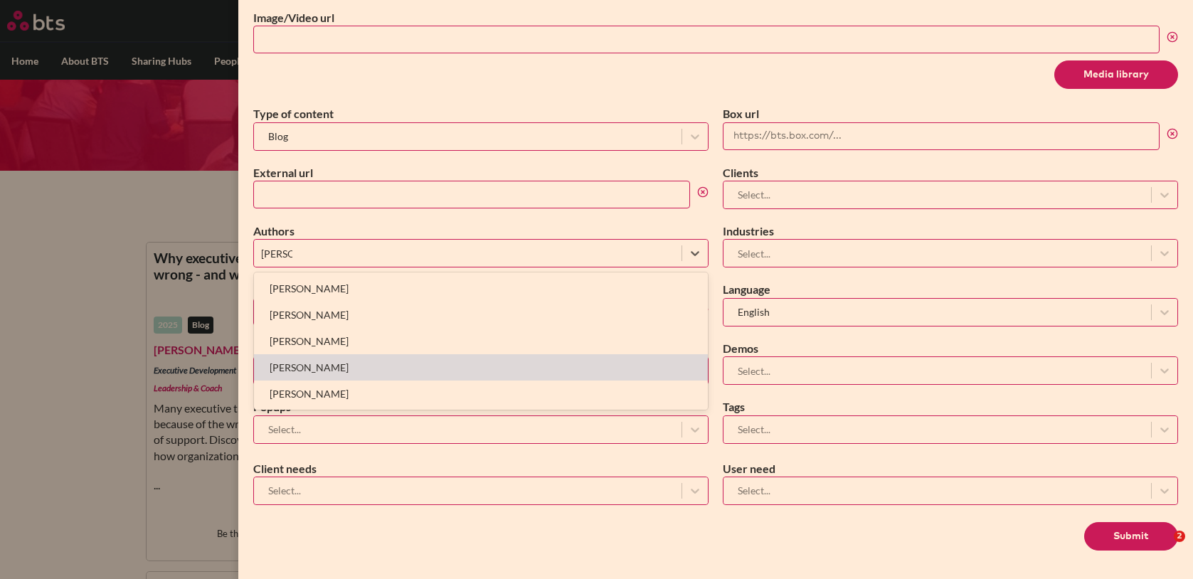
click at [354, 361] on div "[PERSON_NAME]" at bounding box center [481, 367] width 454 height 26
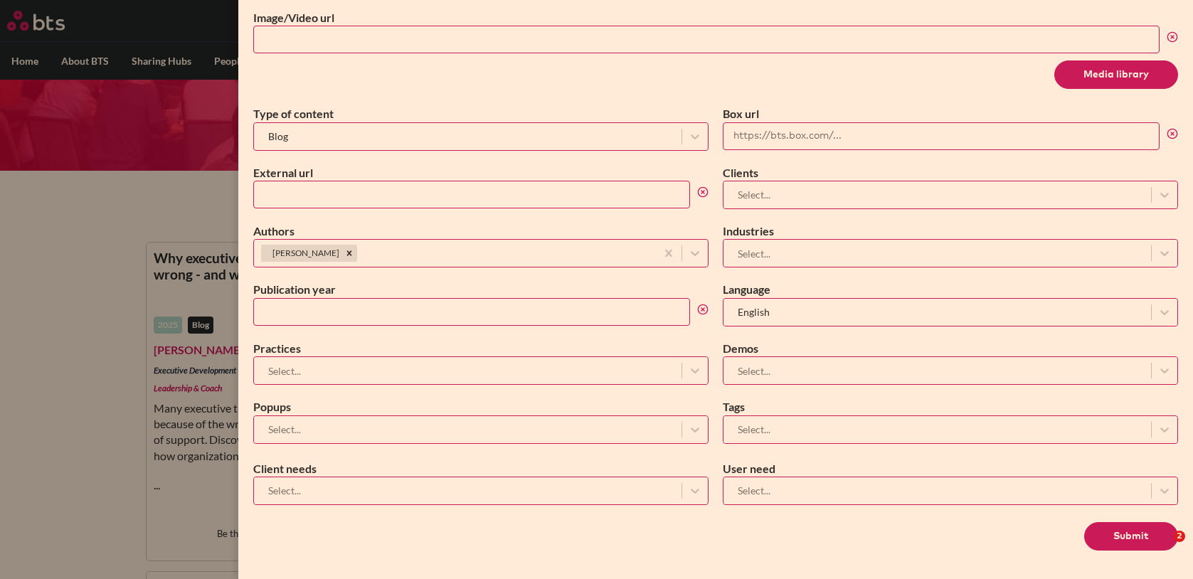
click at [310, 319] on input "Publication year" at bounding box center [471, 312] width 437 height 28
type input "2025"
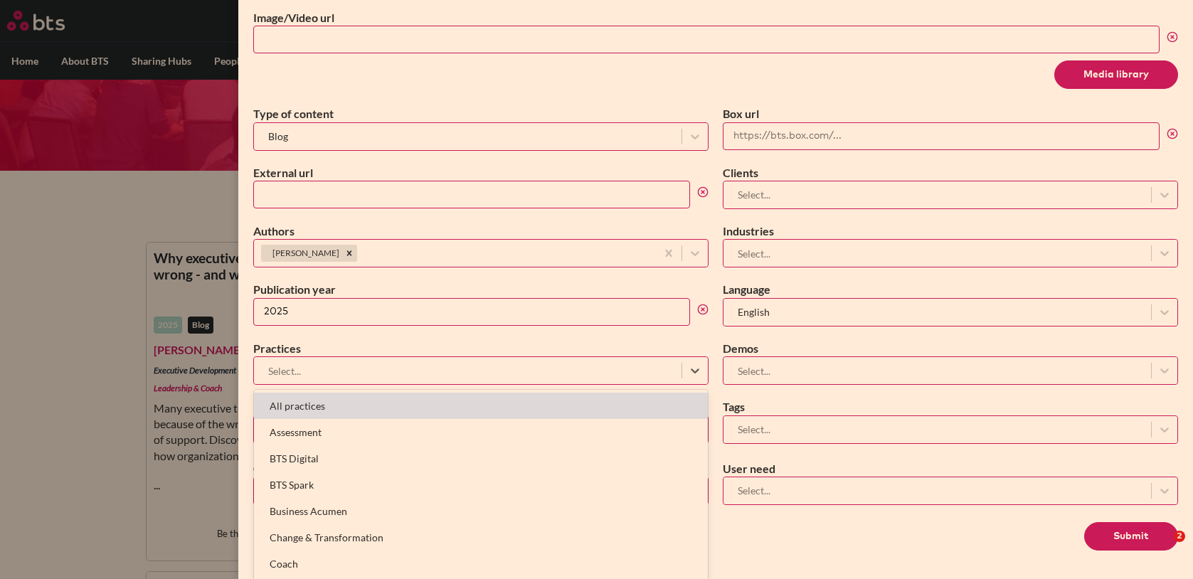
click at [307, 375] on div at bounding box center [467, 371] width 413 height 18
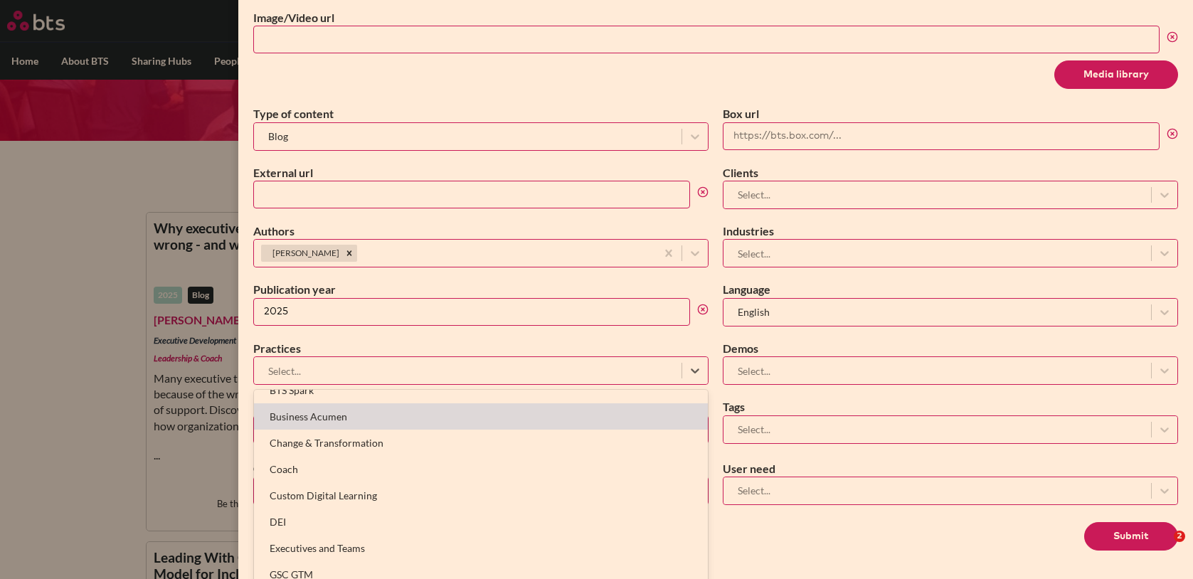
scroll to position [105, 0]
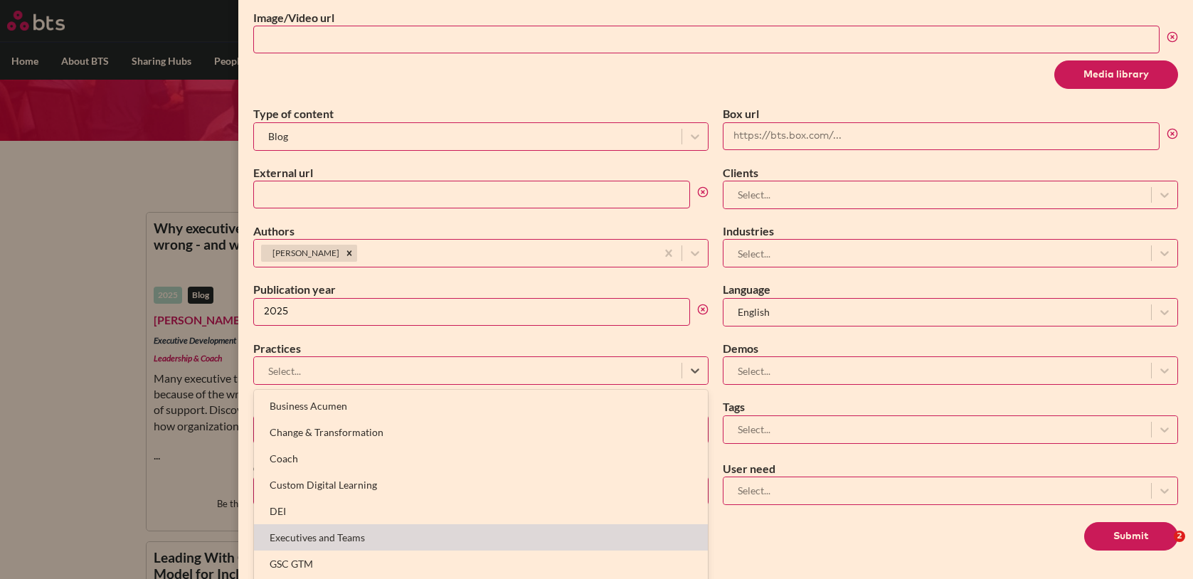
click at [312, 531] on div "Executives and Teams" at bounding box center [481, 537] width 454 height 26
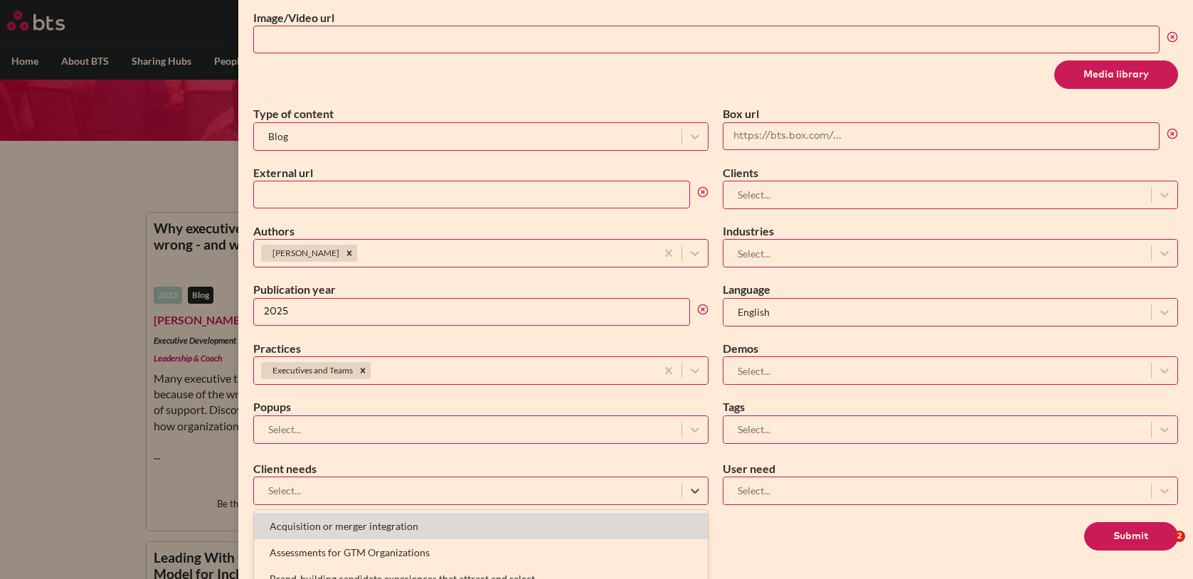
click at [317, 489] on div at bounding box center [467, 491] width 413 height 18
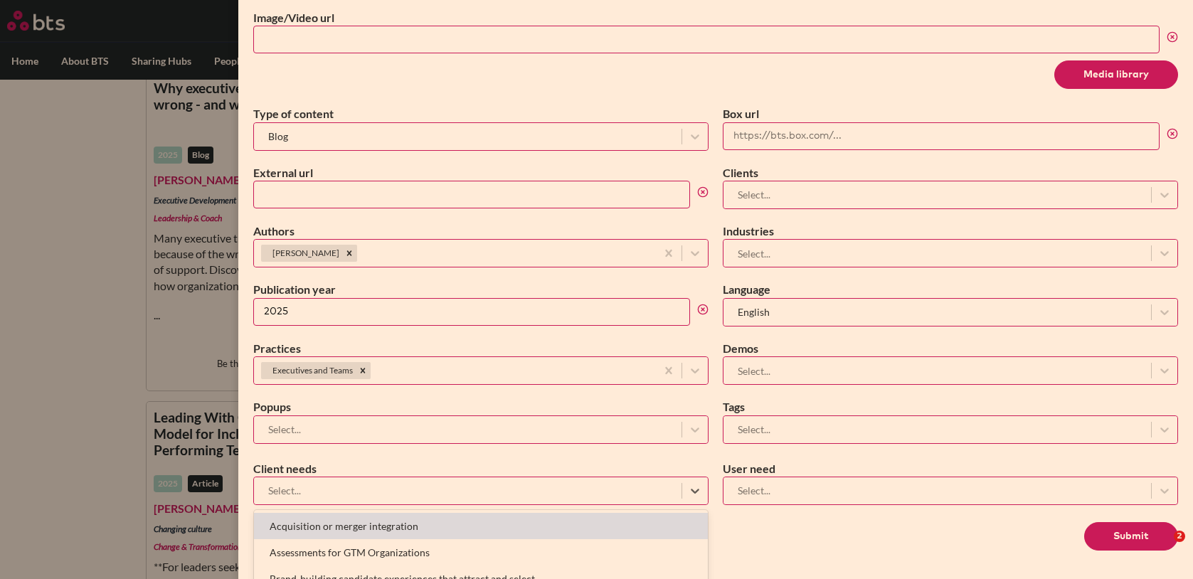
scroll to position [180, 0]
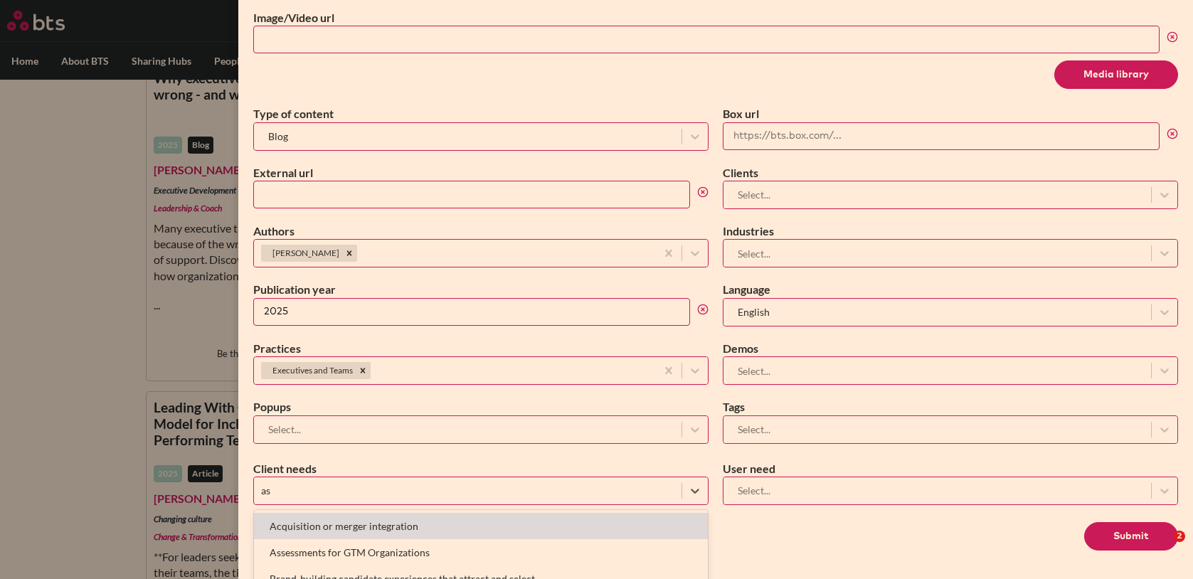
type input "ass"
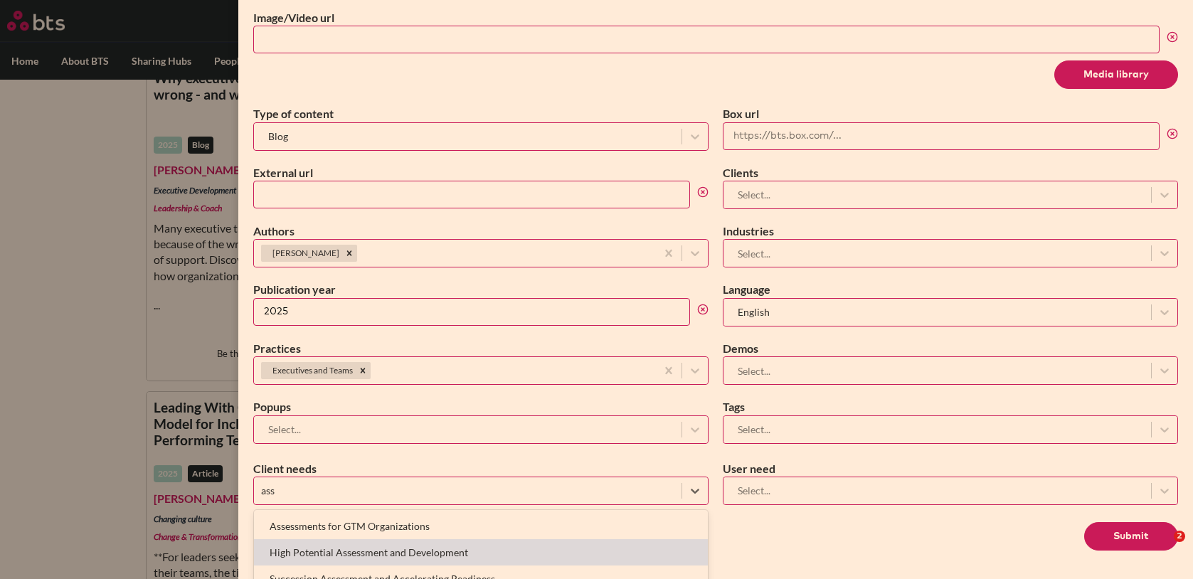
click at [339, 553] on div "High Potential Assessment and Development" at bounding box center [481, 552] width 454 height 26
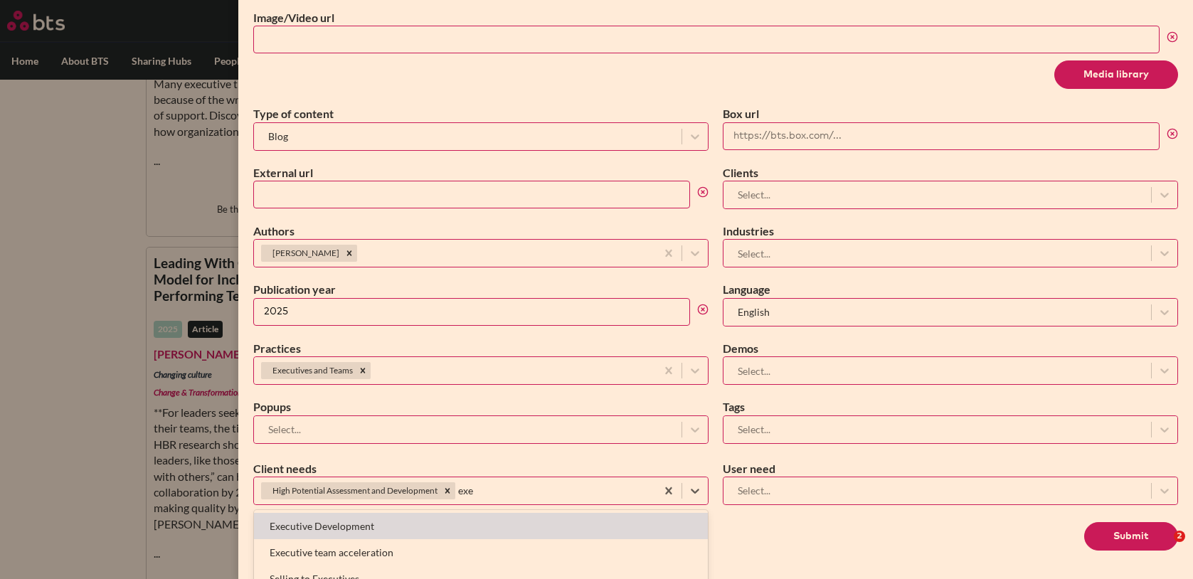
scroll to position [330, 0]
type input "exec"
click at [329, 528] on div "Executive Development" at bounding box center [481, 526] width 454 height 26
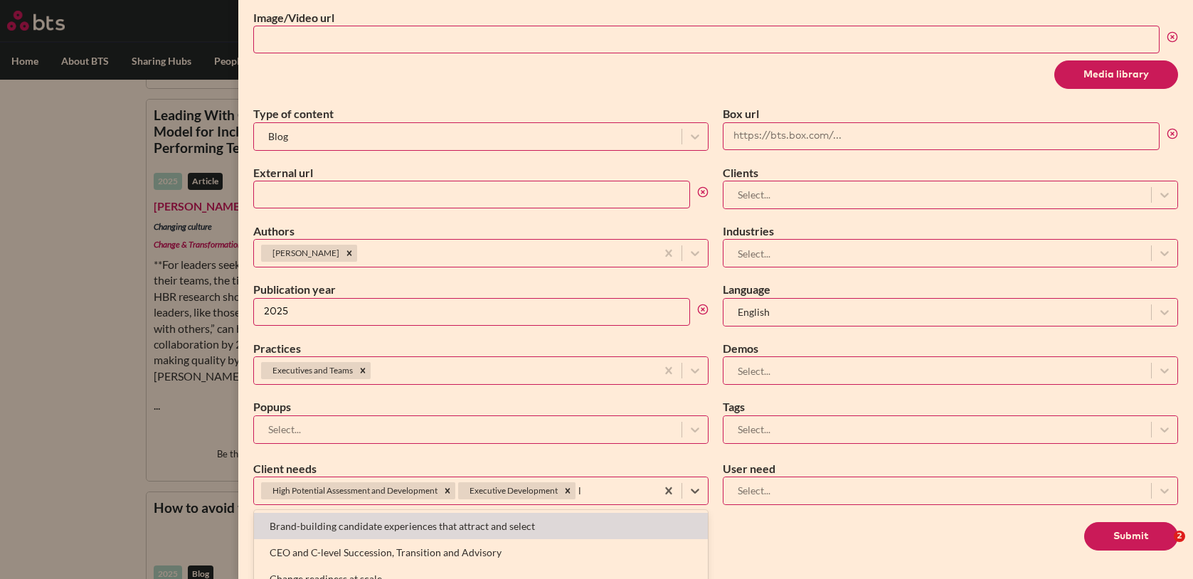
scroll to position [480, 0]
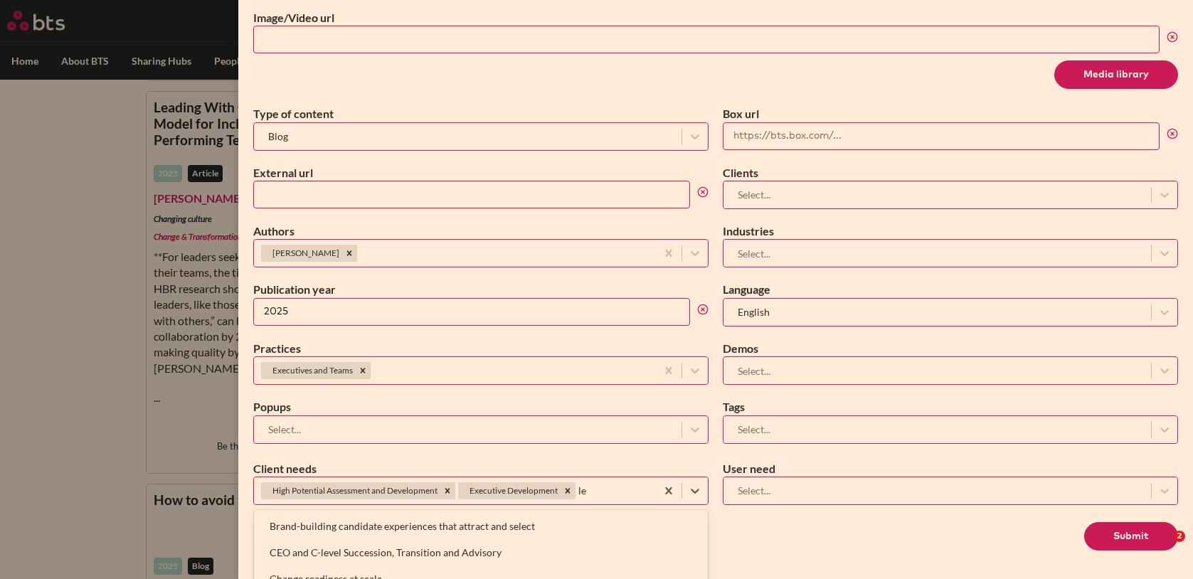
type input "l"
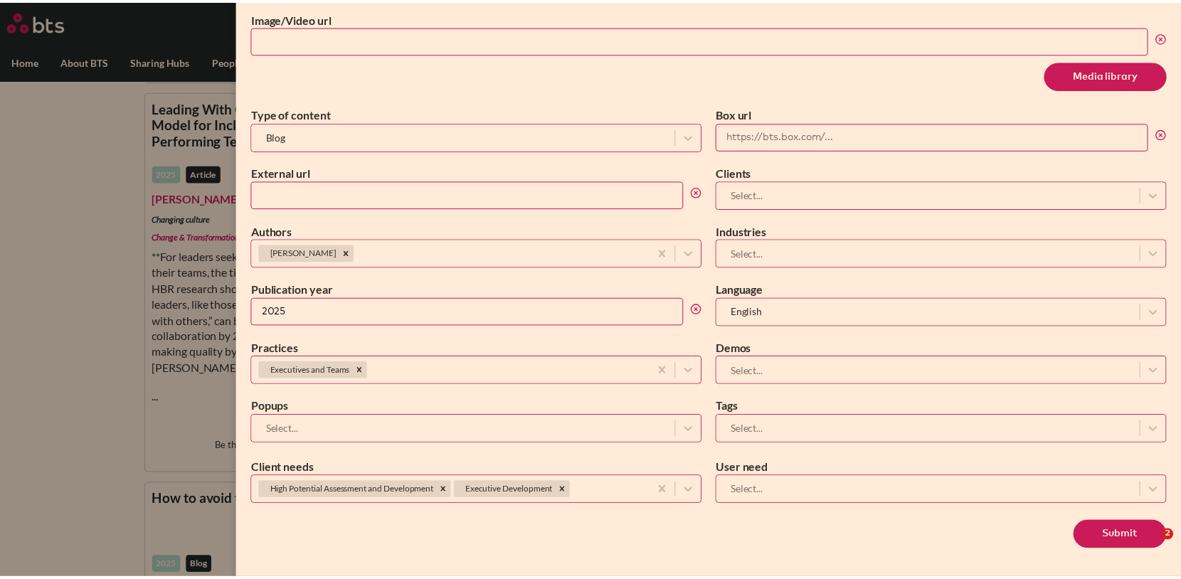
scroll to position [611, 0]
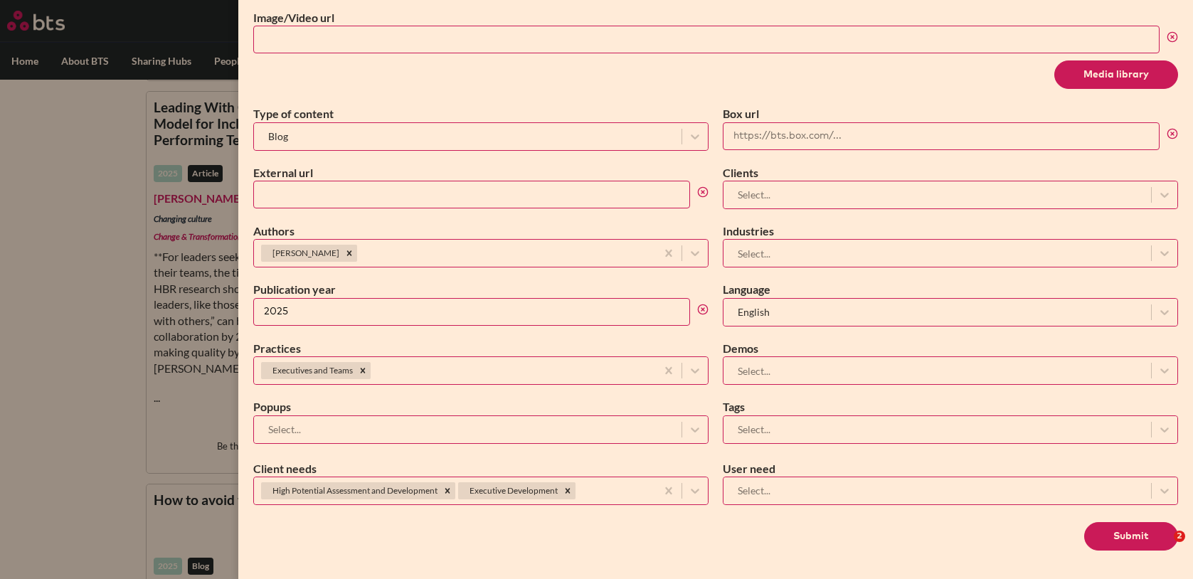
click at [782, 489] on div "Create Content Close Title Executive presence, demystified: Part 2 Subtitle How…" at bounding box center [715, 289] width 954 height 579
click at [282, 201] on input "External url" at bounding box center [471, 195] width 437 height 28
paste input "[URL][DOMAIN_NAME]"
type input "[URL][DOMAIN_NAME]"
drag, startPoint x: 809, startPoint y: 68, endPoint x: 1098, endPoint y: 429, distance: 462.5
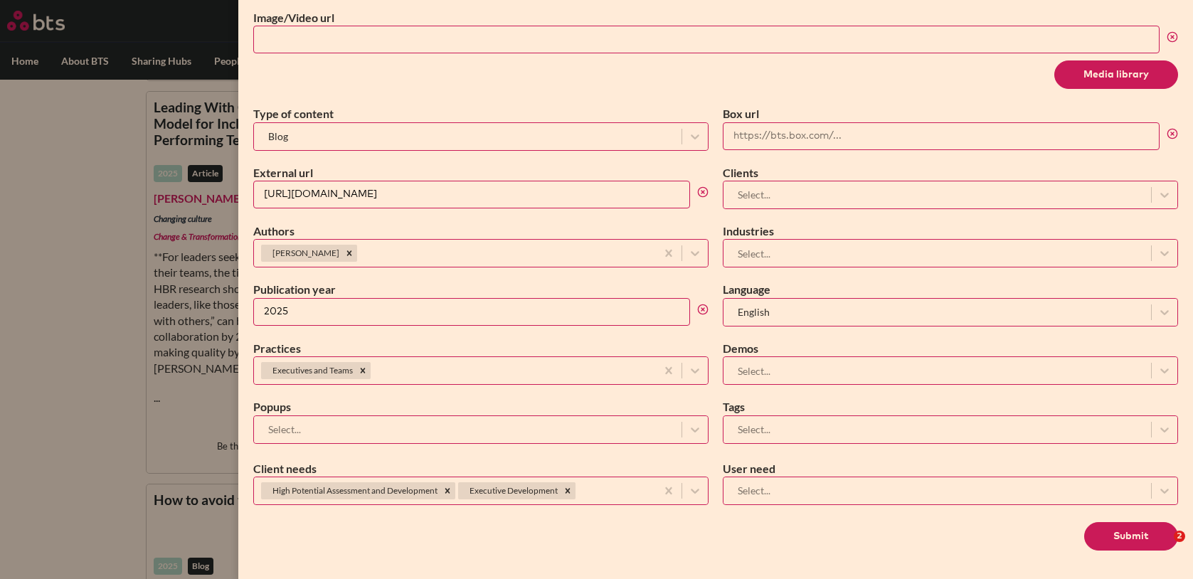
click at [811, 69] on div "Media library" at bounding box center [715, 74] width 925 height 28
click at [1114, 529] on button "Submit" at bounding box center [1131, 536] width 94 height 28
